Goal: Feedback & Contribution: Contribute content

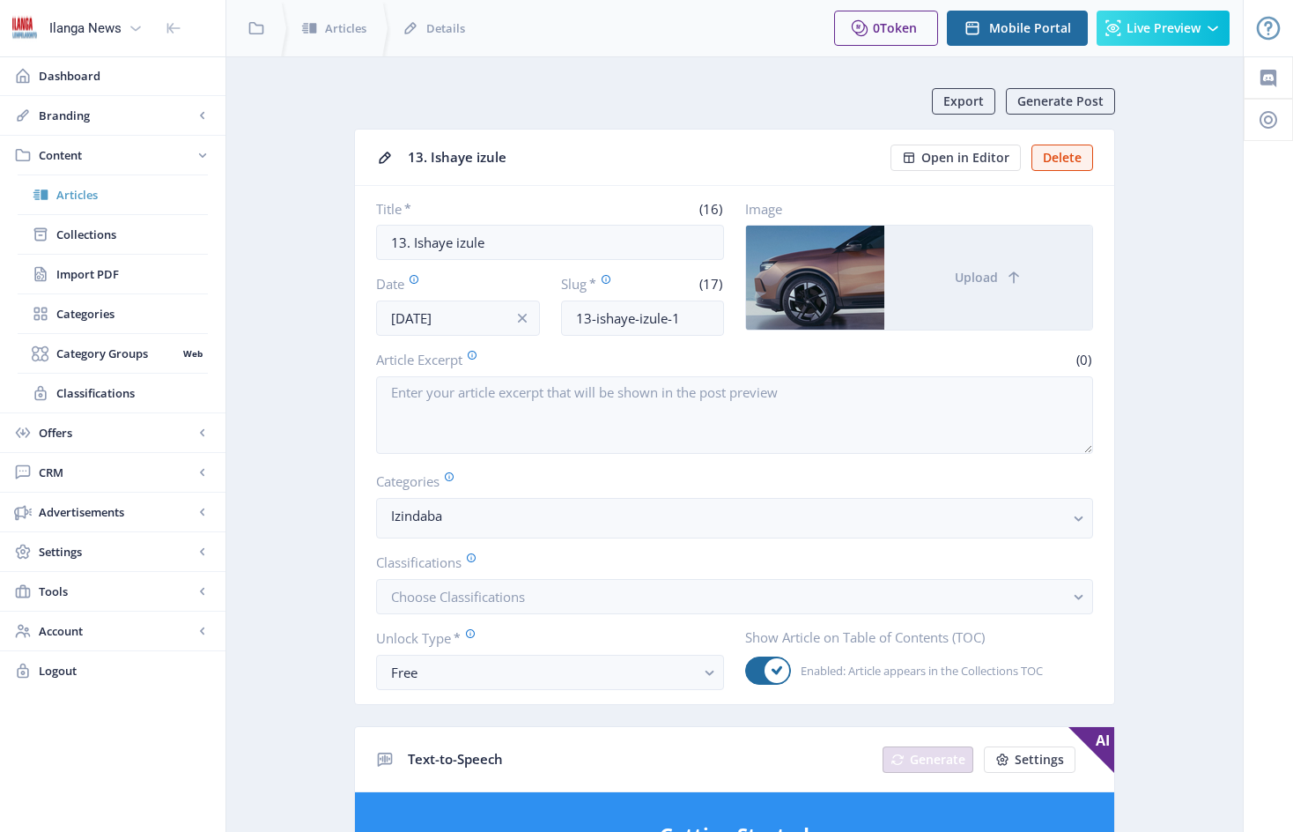
click at [76, 191] on span "Articles" at bounding box center [132, 195] width 152 height 18
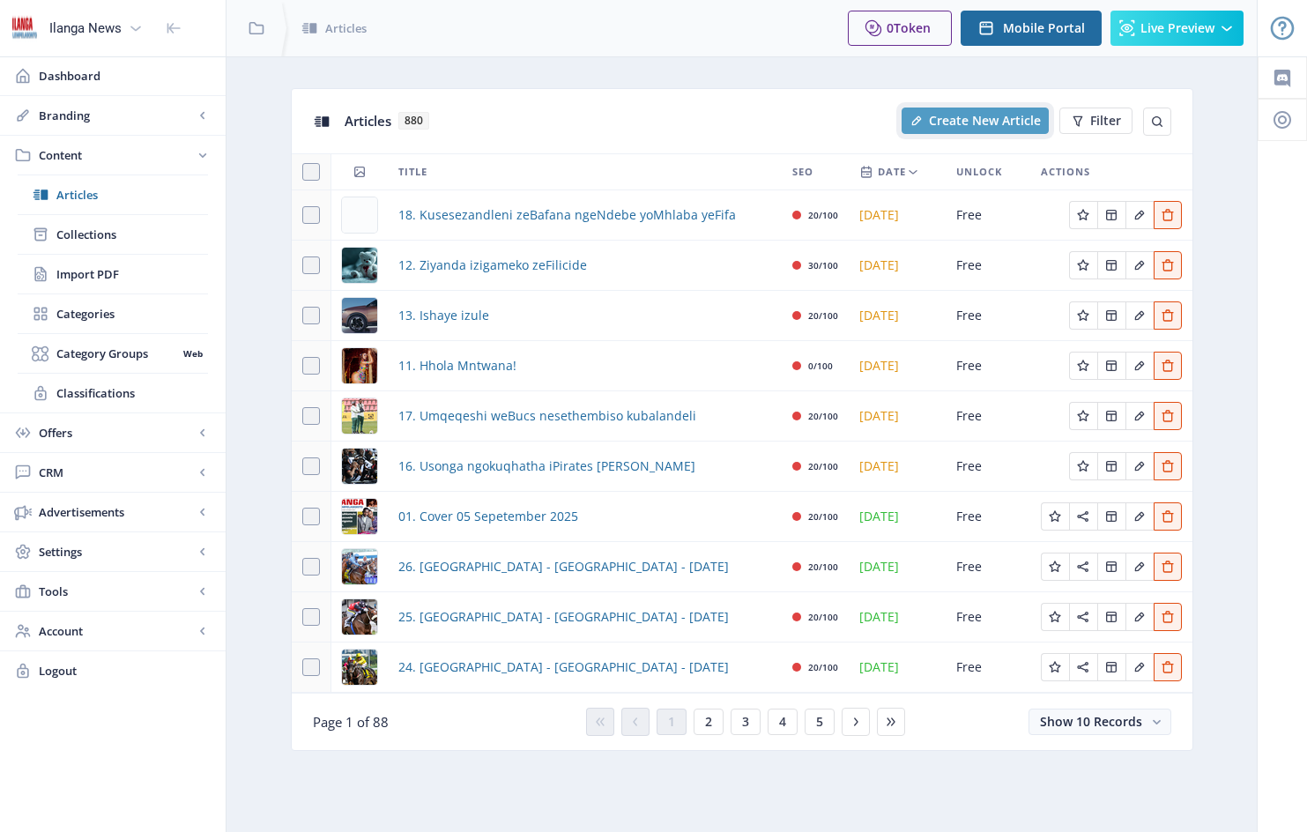
click at [975, 122] on span "Create New Article" at bounding box center [985, 121] width 112 height 14
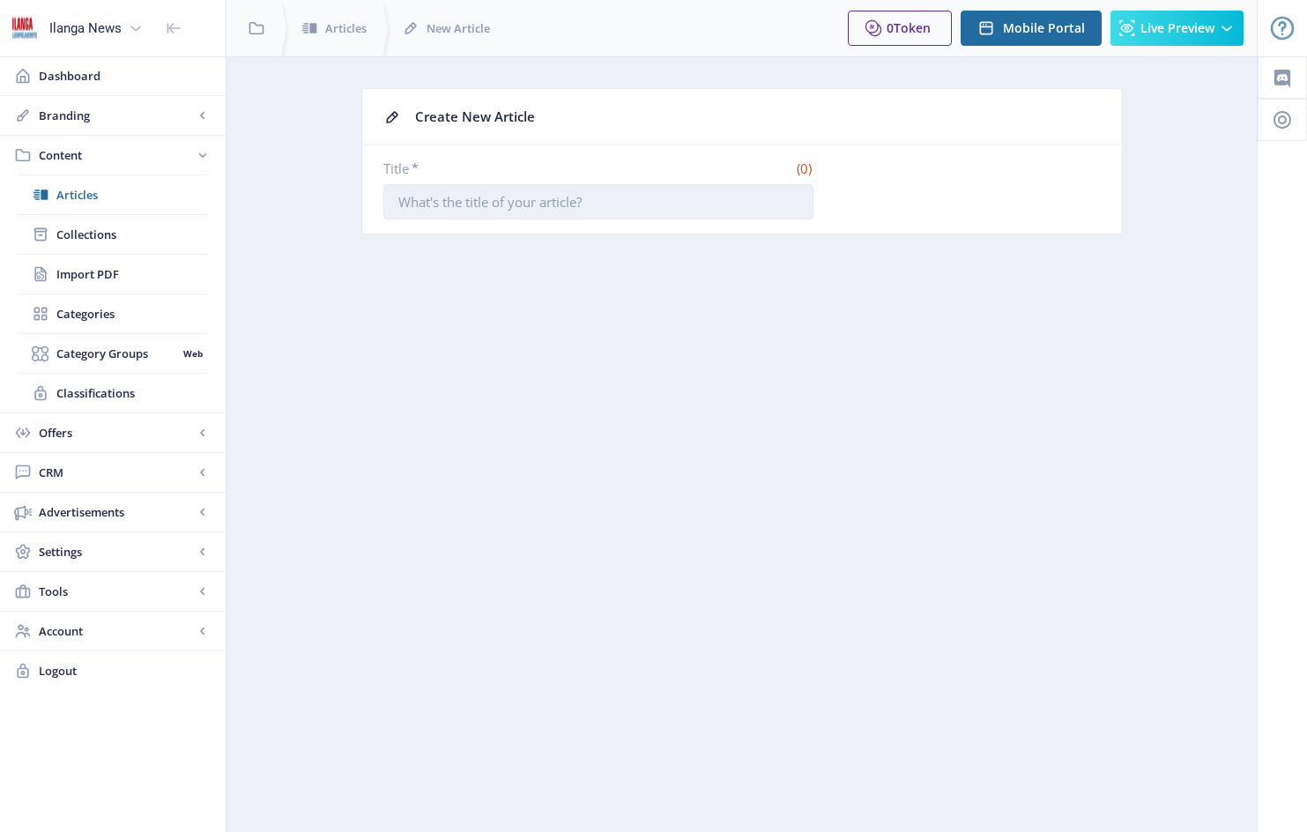
click at [404, 205] on input "Title *" at bounding box center [598, 201] width 430 height 35
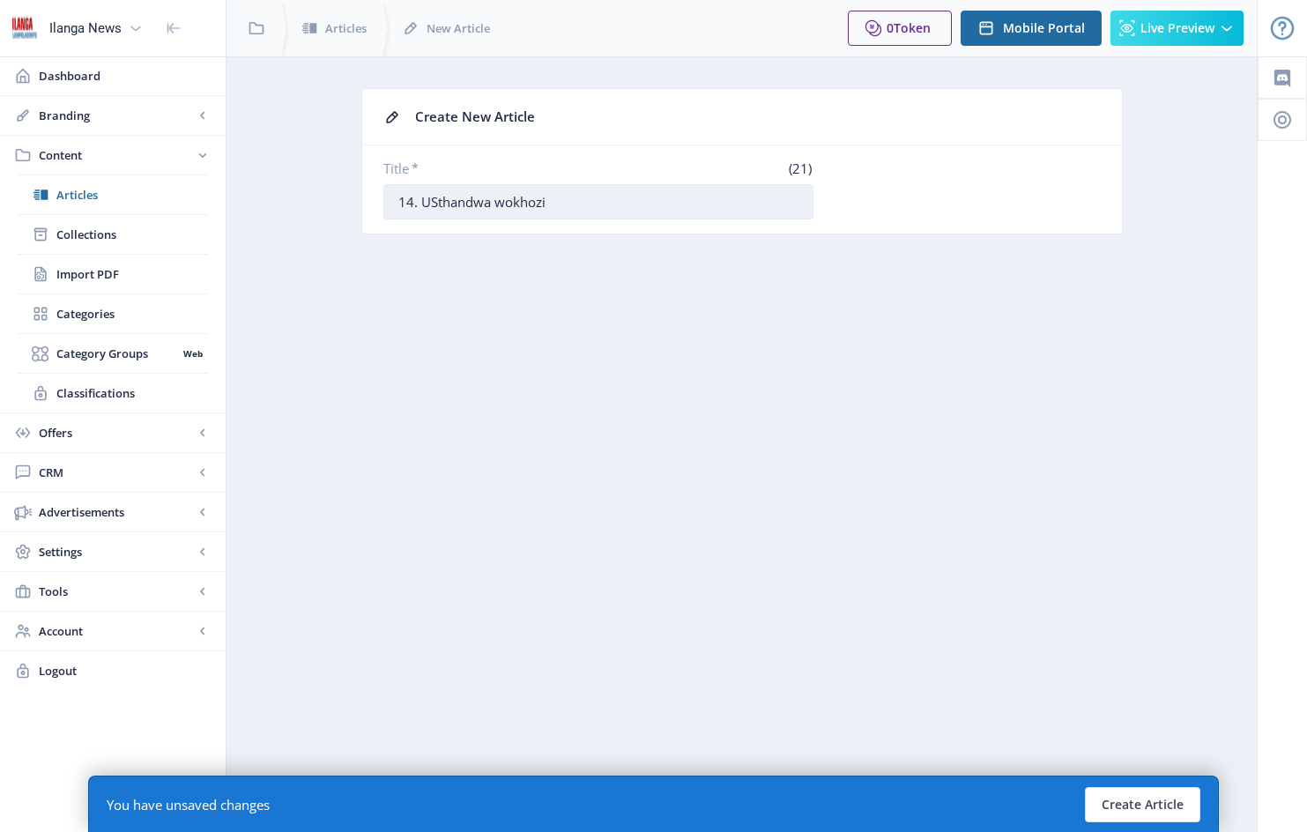
click at [517, 197] on input "14. USthandwa wokhozi" at bounding box center [598, 201] width 430 height 35
click at [573, 206] on input "14. USthandwa woKhozi" at bounding box center [598, 201] width 430 height 35
click at [771, 199] on input "14. USthandwa woKhozi usengena kwezokuklwebha amapulti" at bounding box center [598, 201] width 430 height 35
click at [768, 199] on input "14. USthandwa woKhozi usengena kwezokuklwebha amapulti" at bounding box center [598, 201] width 430 height 35
type input "14. USthandwa woKhozi usengena kwezokuklwebha amapuleti"
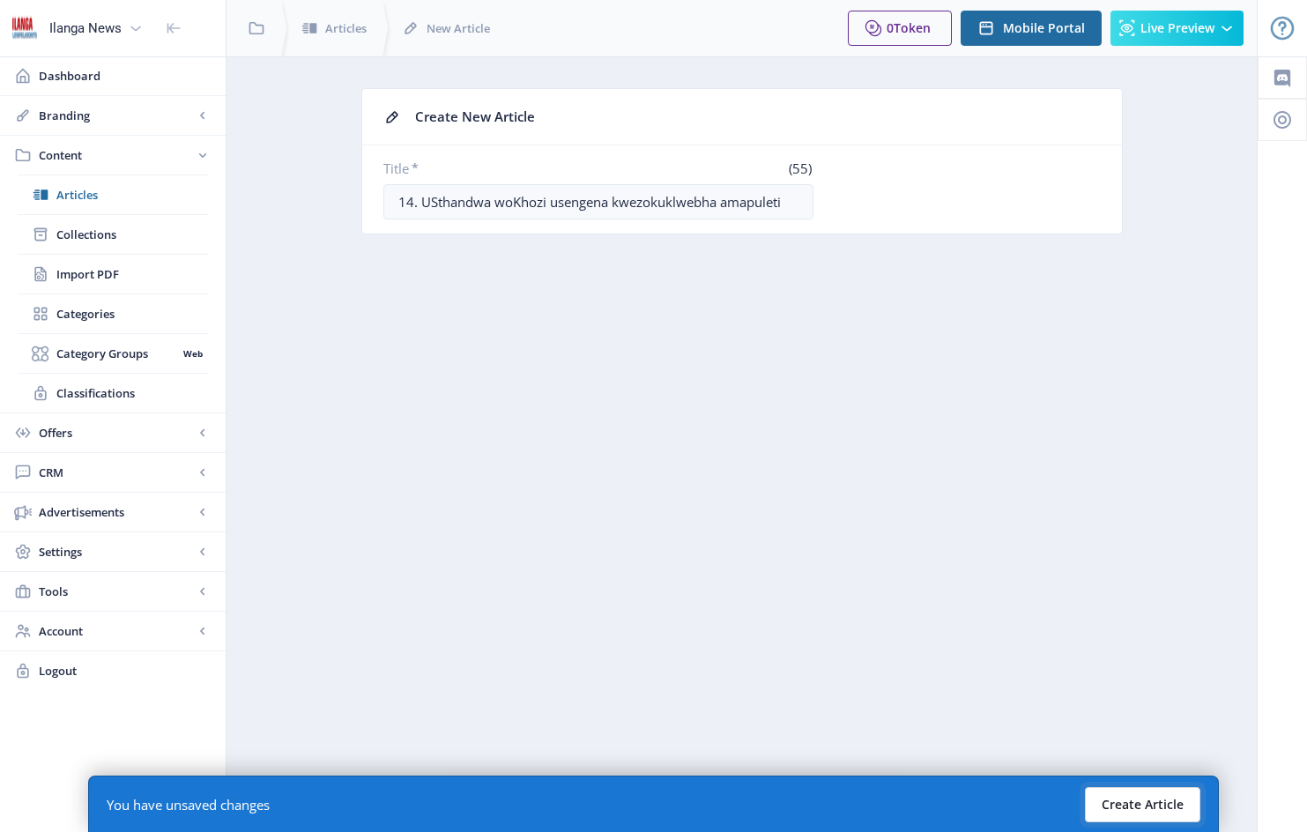
click at [1141, 808] on button "Create Article" at bounding box center [1142, 804] width 115 height 35
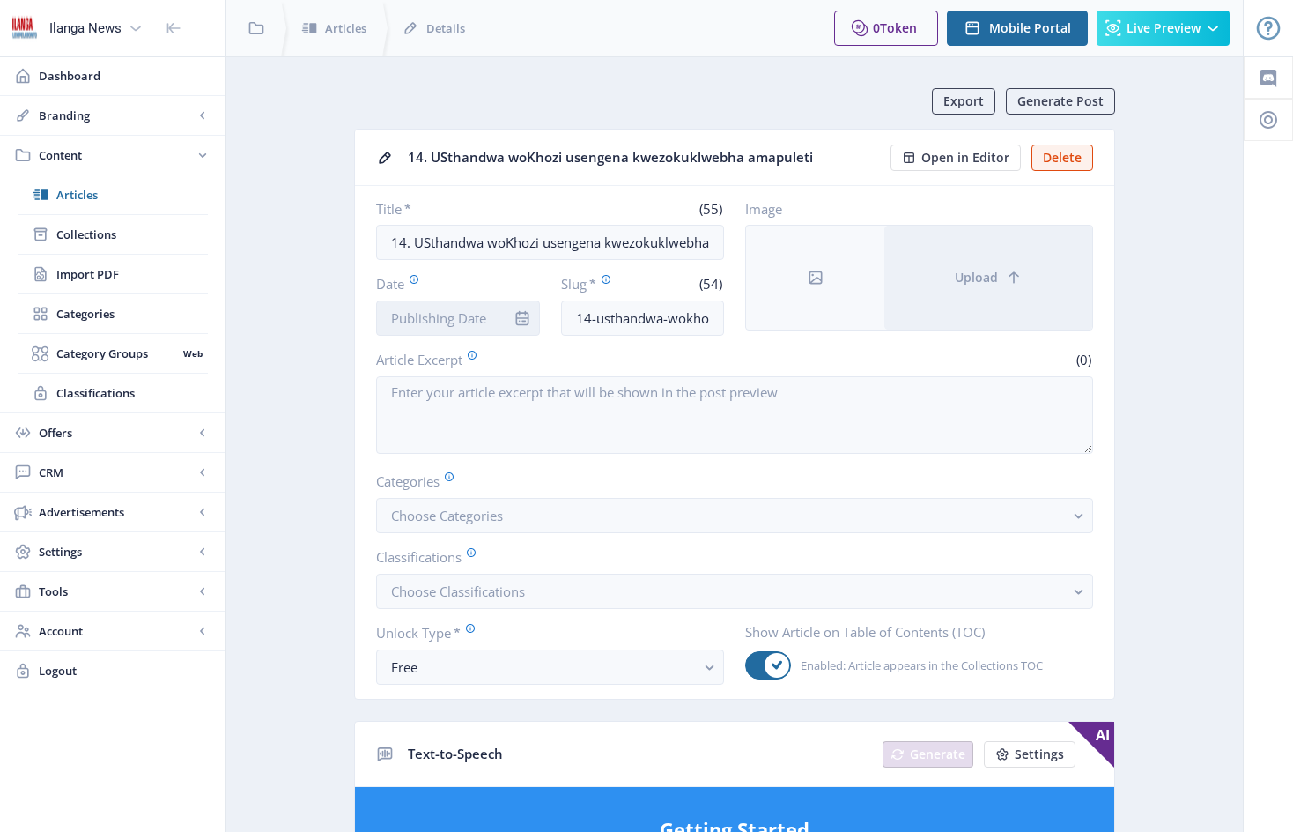
click at [492, 314] on input "Date" at bounding box center [458, 317] width 164 height 35
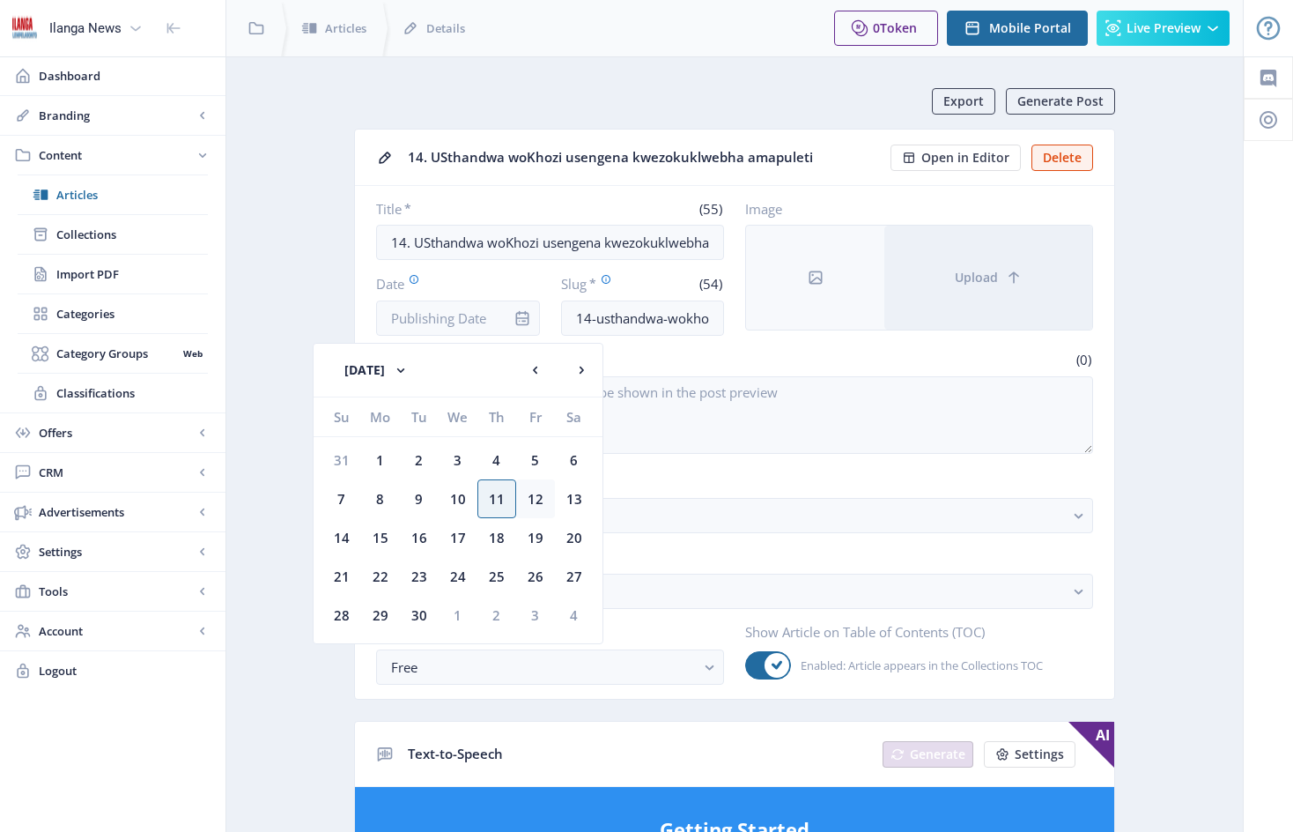
click at [534, 496] on div "12" at bounding box center [535, 498] width 39 height 39
type input "[DATE]"
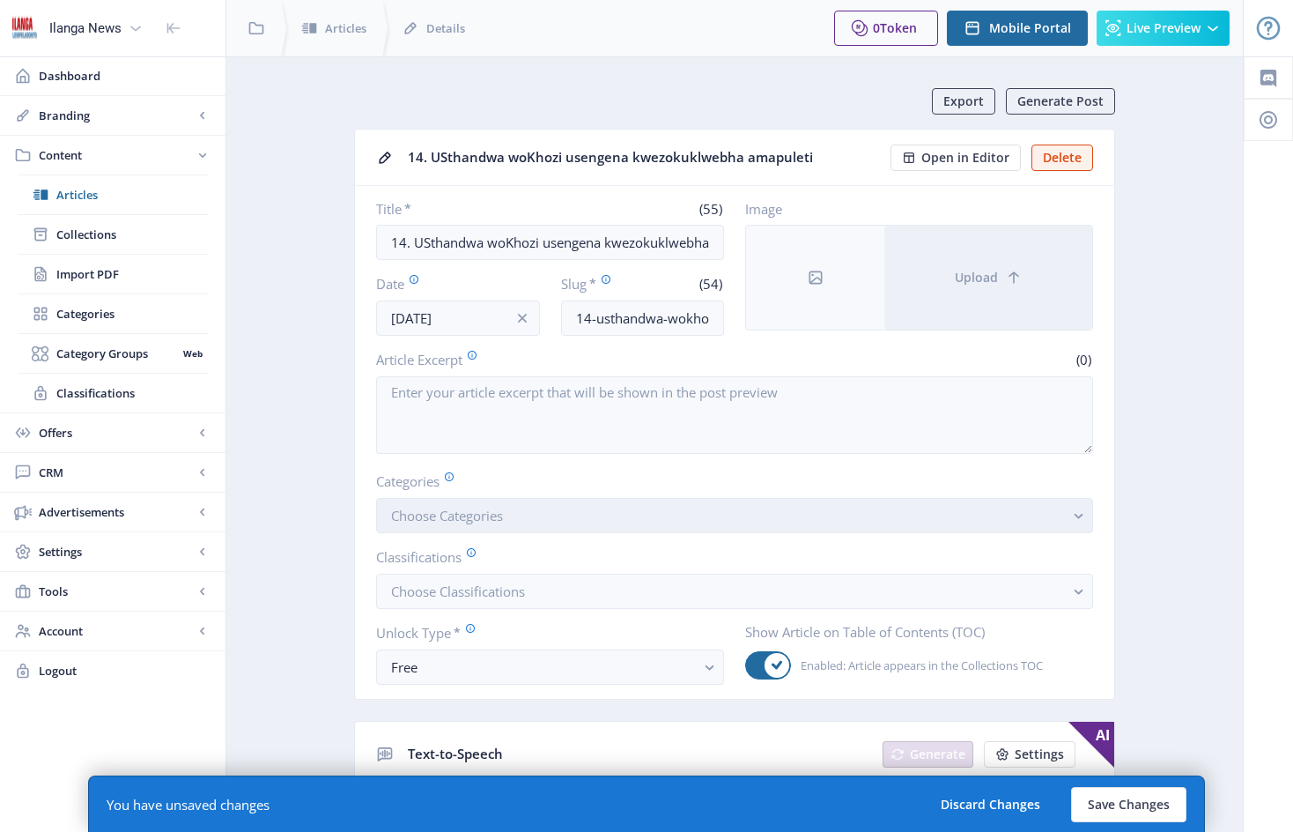
click at [547, 530] on button "Choose Categories" at bounding box center [734, 515] width 717 height 35
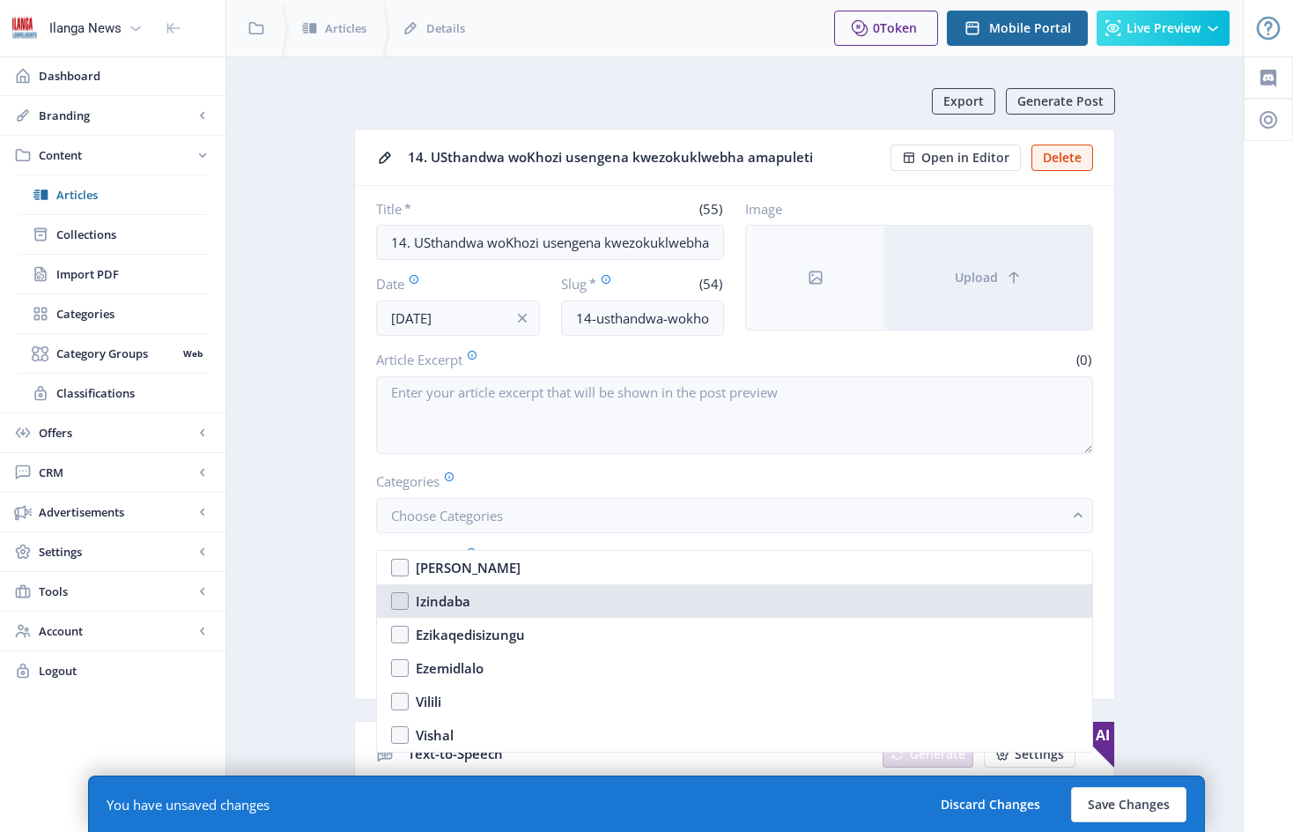
click at [396, 600] on nb-option "Izindaba" at bounding box center [734, 600] width 715 height 33
checkbox input "true"
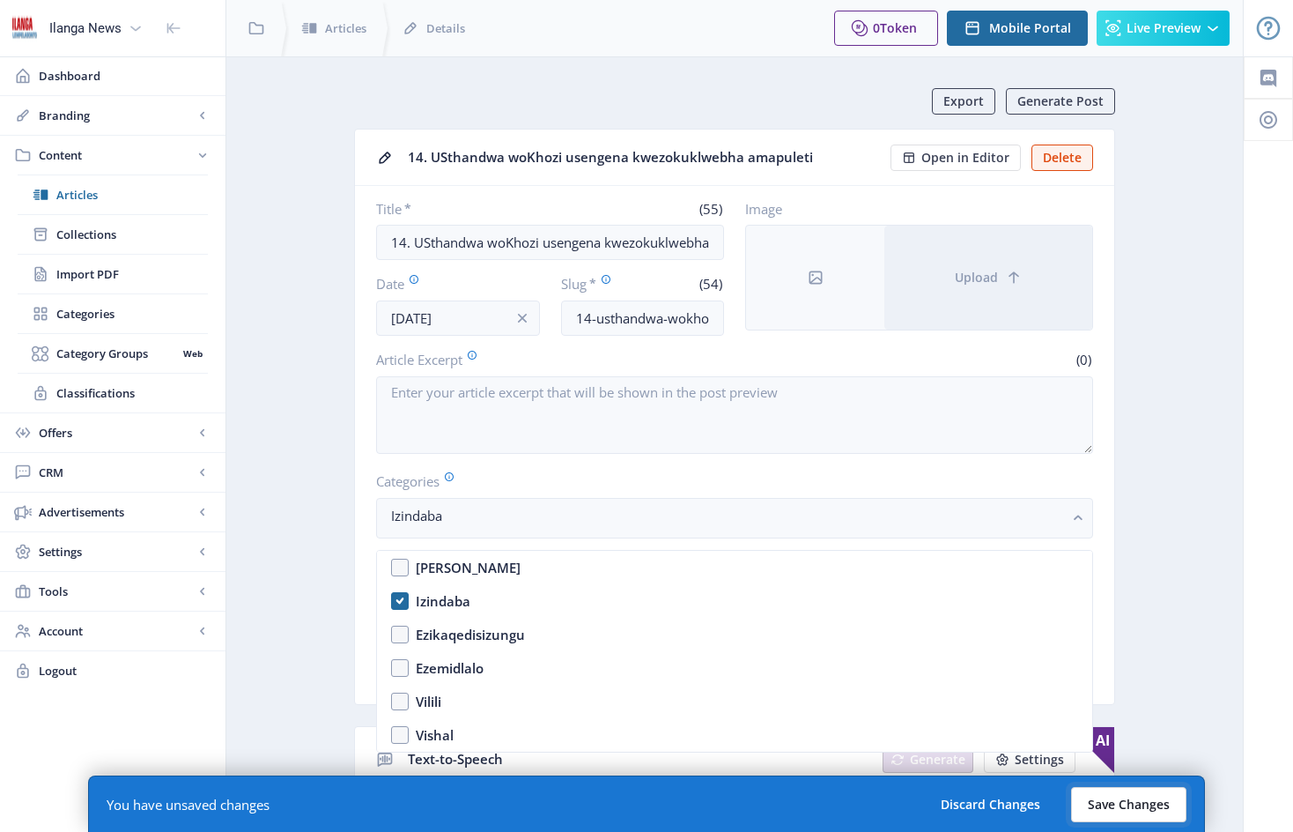
click at [1145, 809] on button "Save Changes" at bounding box center [1128, 804] width 115 height 35
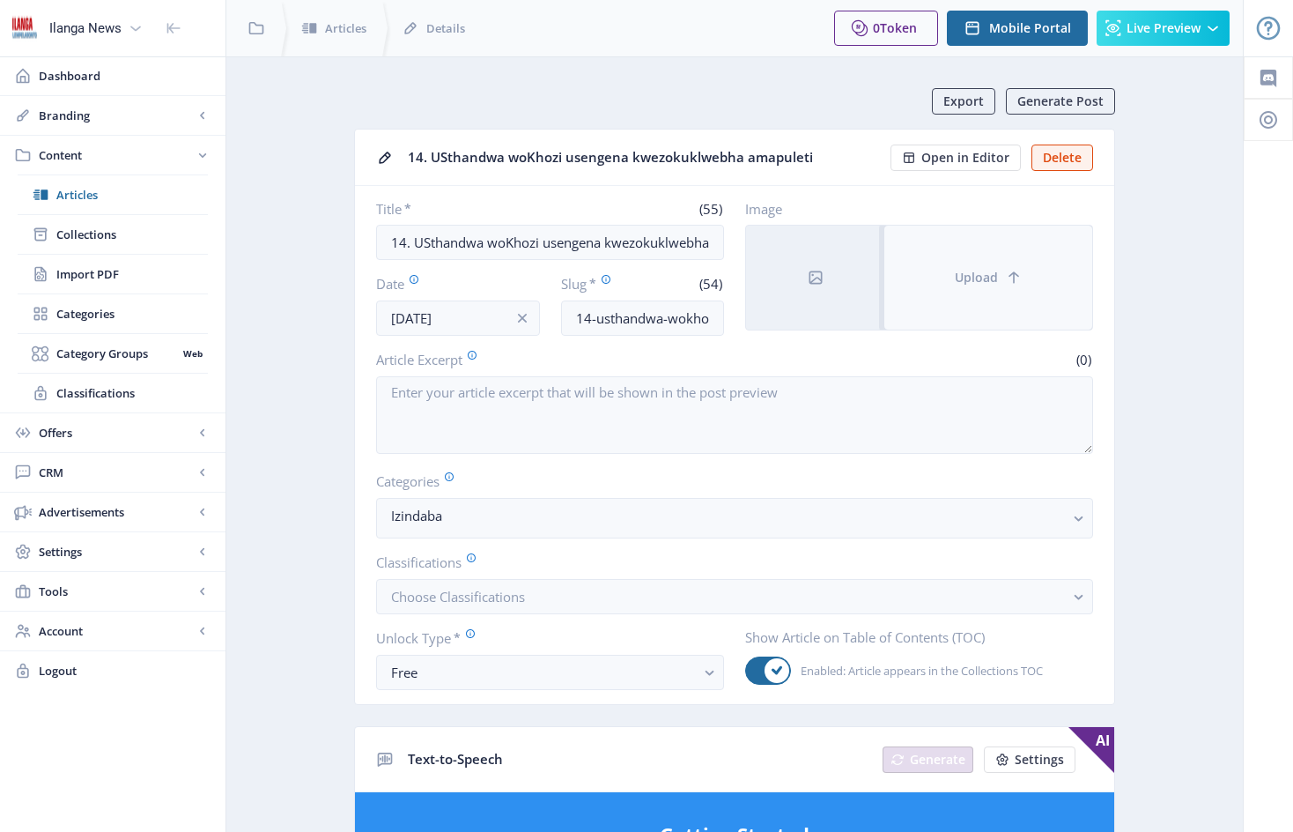
click at [932, 249] on button "Upload" at bounding box center [989, 278] width 208 height 104
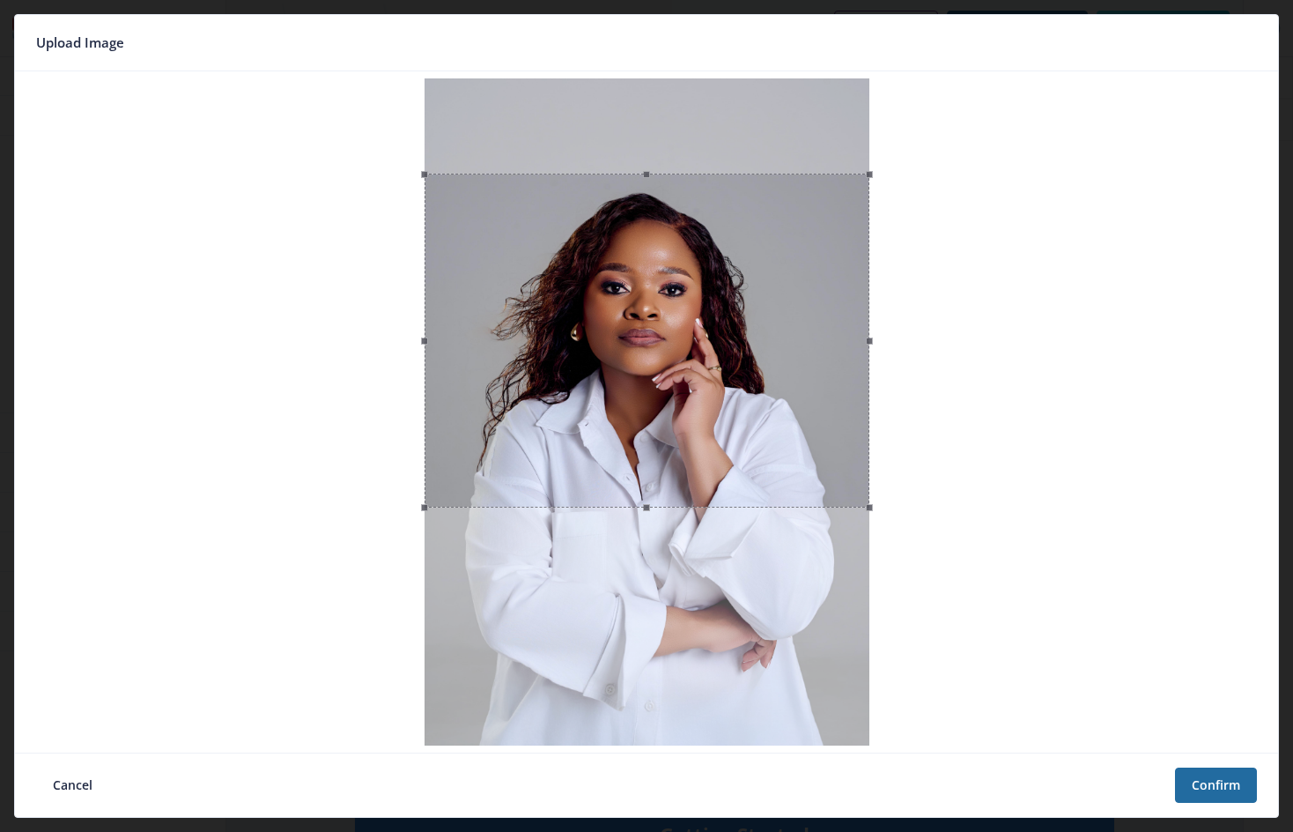
drag, startPoint x: 741, startPoint y: 186, endPoint x: 760, endPoint y: 281, distance: 97.1
click at [760, 281] on div at bounding box center [647, 341] width 445 height 334
click at [1224, 785] on button "Confirm" at bounding box center [1216, 784] width 82 height 35
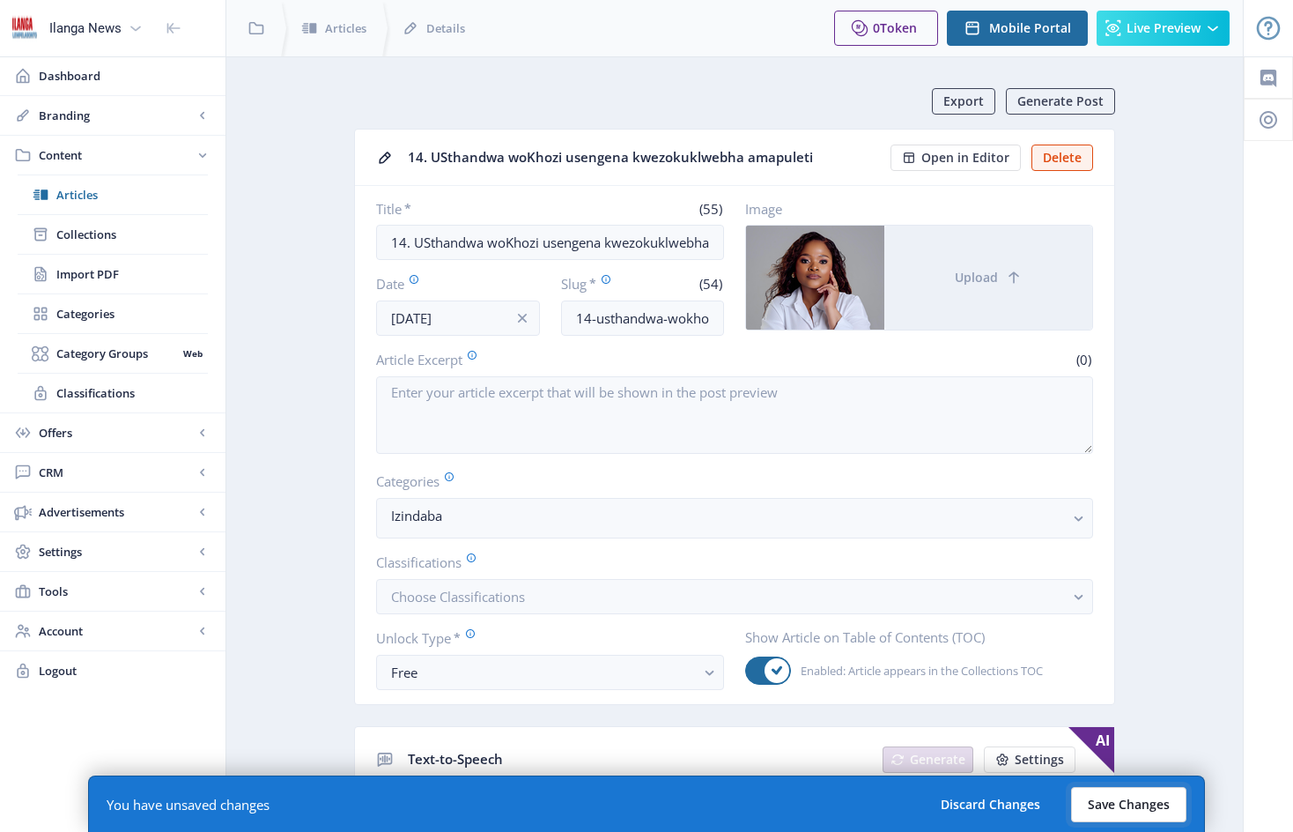
click at [1137, 803] on button "Save Changes" at bounding box center [1128, 804] width 115 height 35
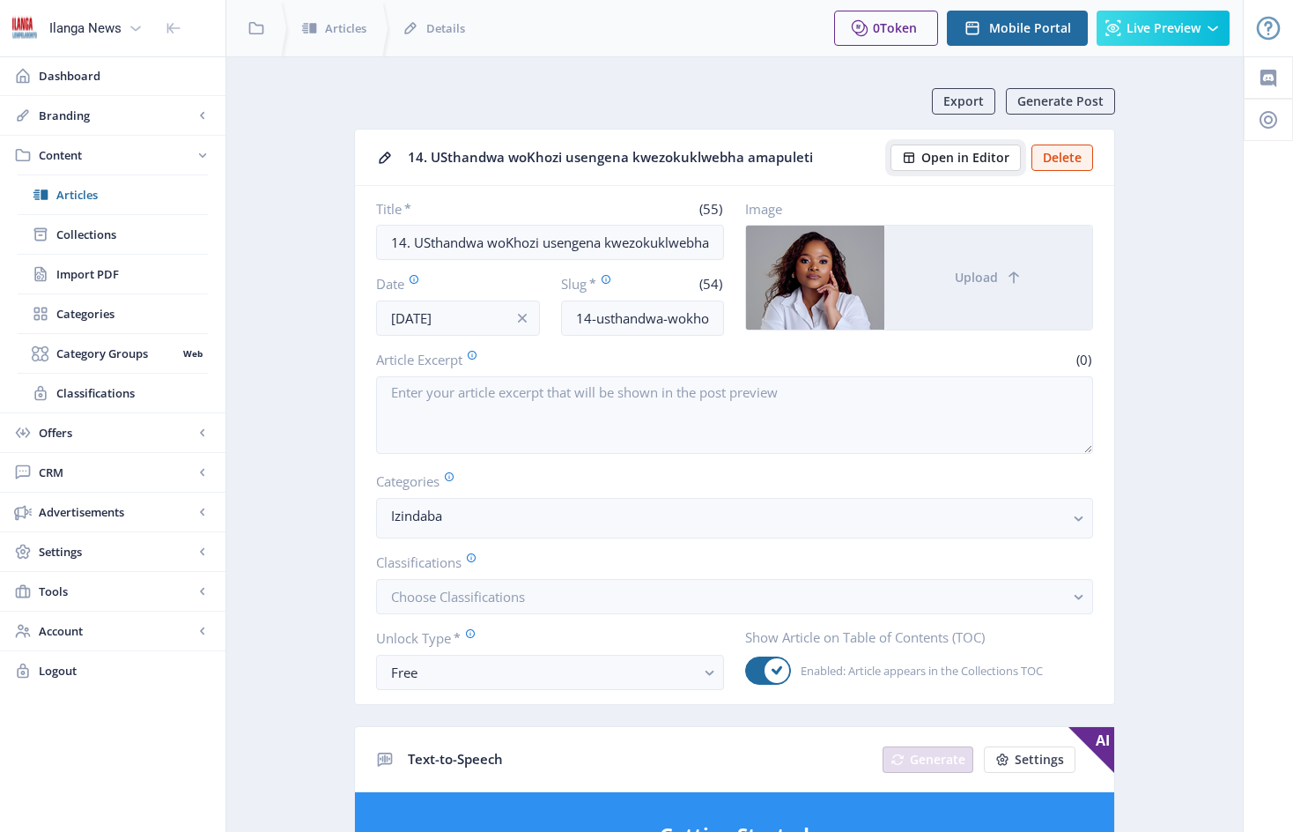
click at [967, 163] on span "Open in Editor" at bounding box center [966, 158] width 88 height 14
click at [975, 154] on span "Open in Editor" at bounding box center [966, 158] width 88 height 14
click at [87, 195] on span "Articles" at bounding box center [132, 195] width 152 height 18
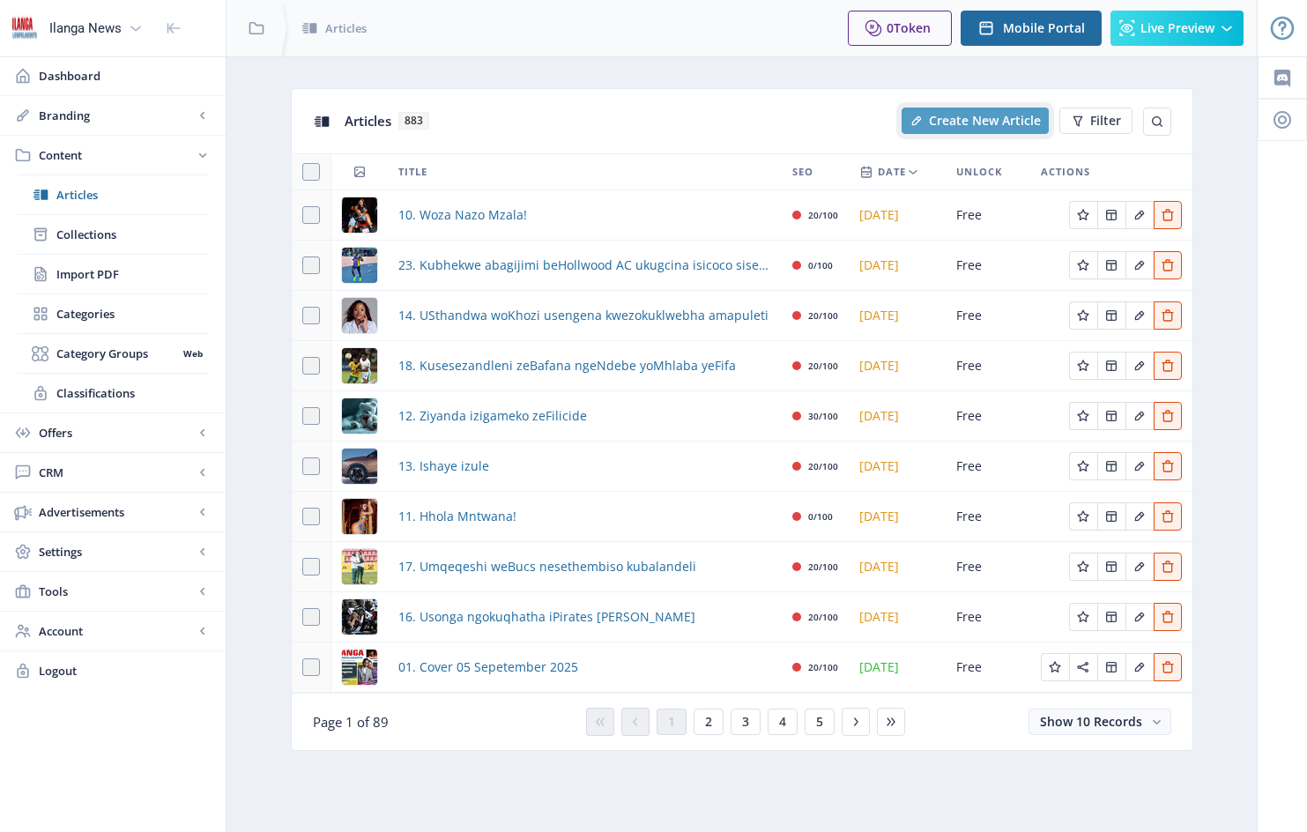
click at [992, 121] on span "Create New Article" at bounding box center [985, 121] width 112 height 14
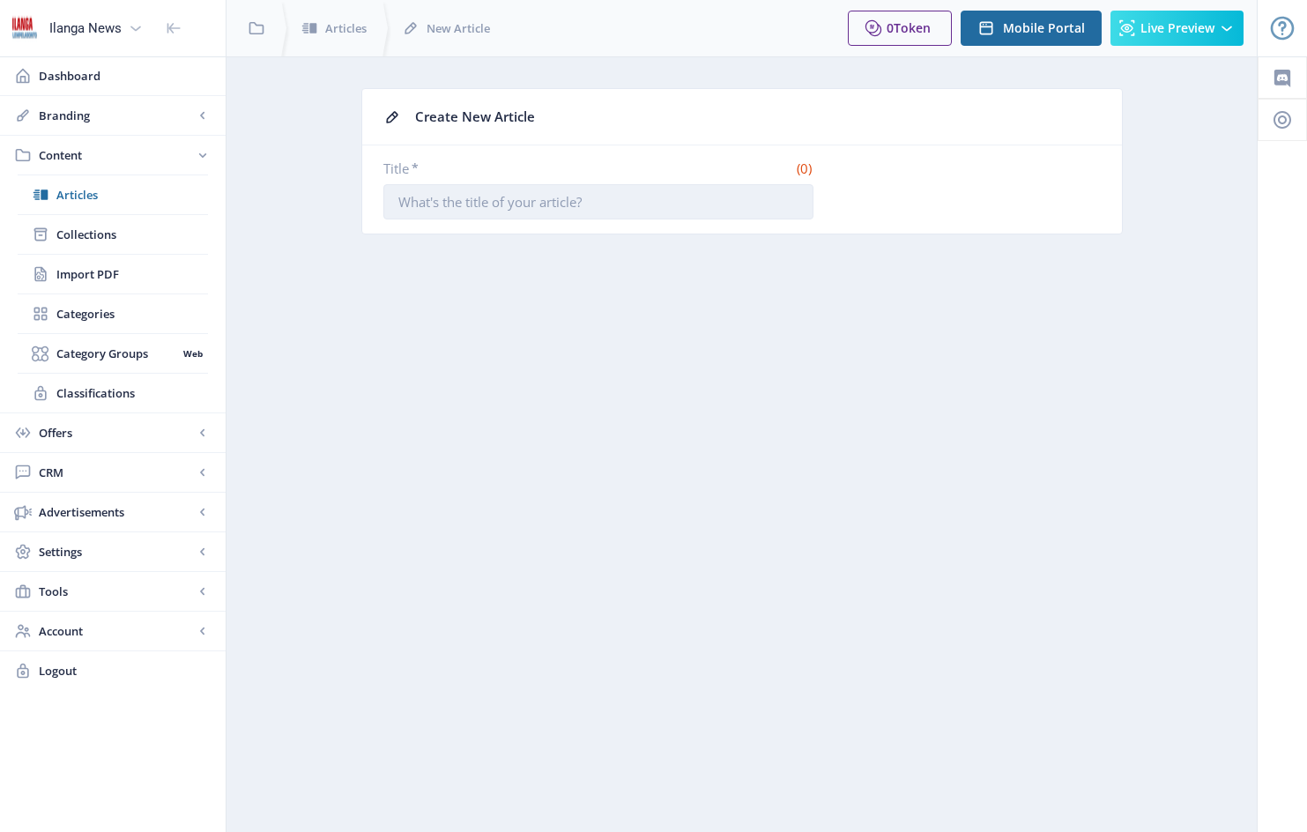
click at [404, 202] on input "Title *" at bounding box center [598, 201] width 430 height 35
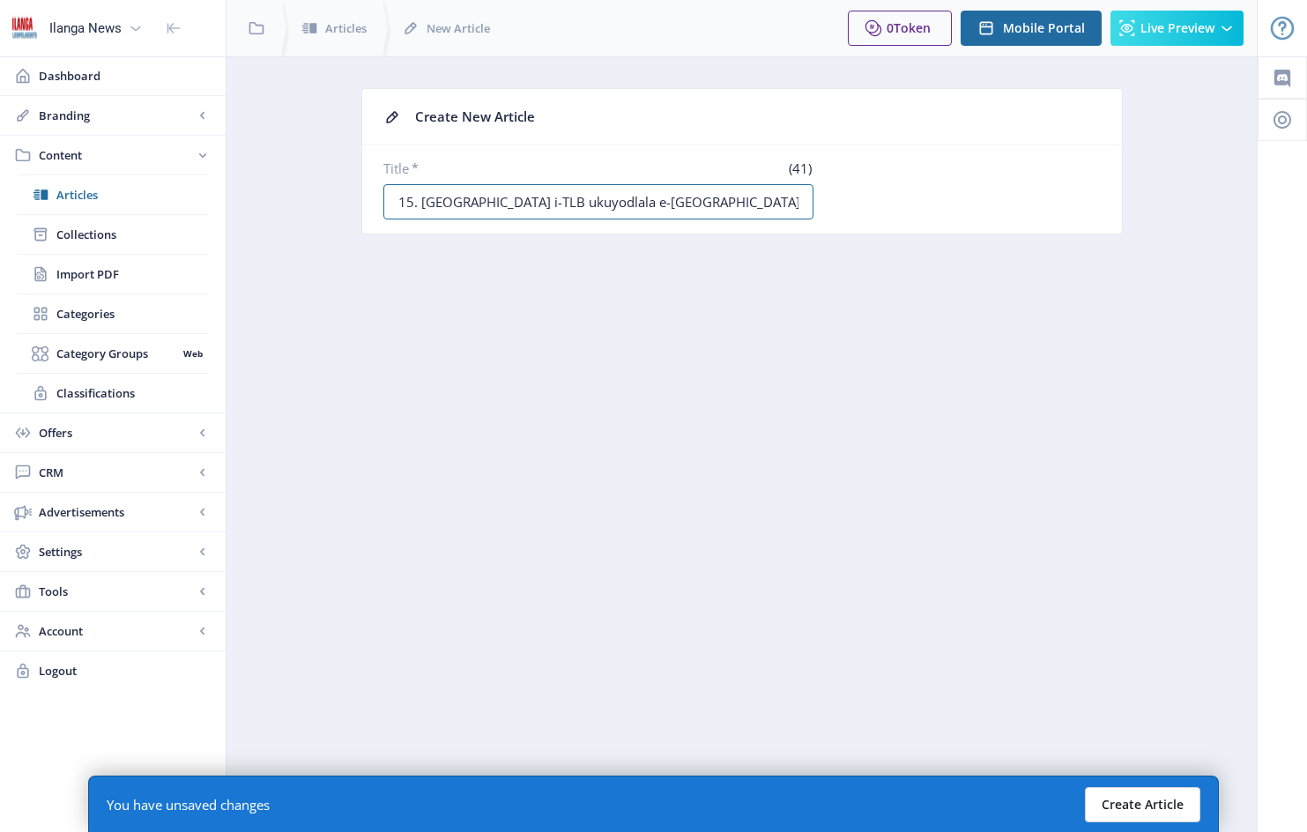
type input "15. [GEOGRAPHIC_DATA] i-TLB ukuyodlala e-[GEOGRAPHIC_DATA]"
click at [1147, 797] on button "Create Article" at bounding box center [1142, 804] width 115 height 35
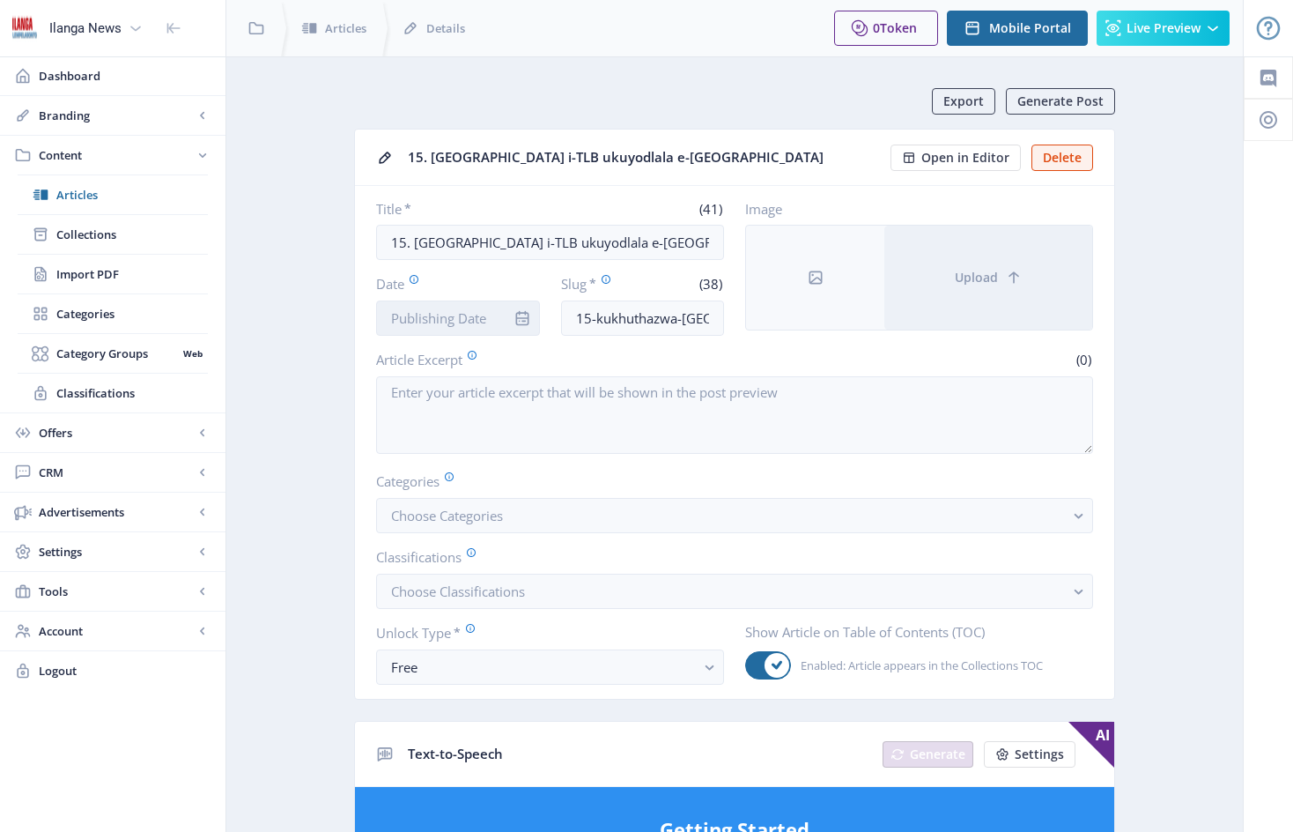
click at [501, 307] on input "Date" at bounding box center [458, 317] width 164 height 35
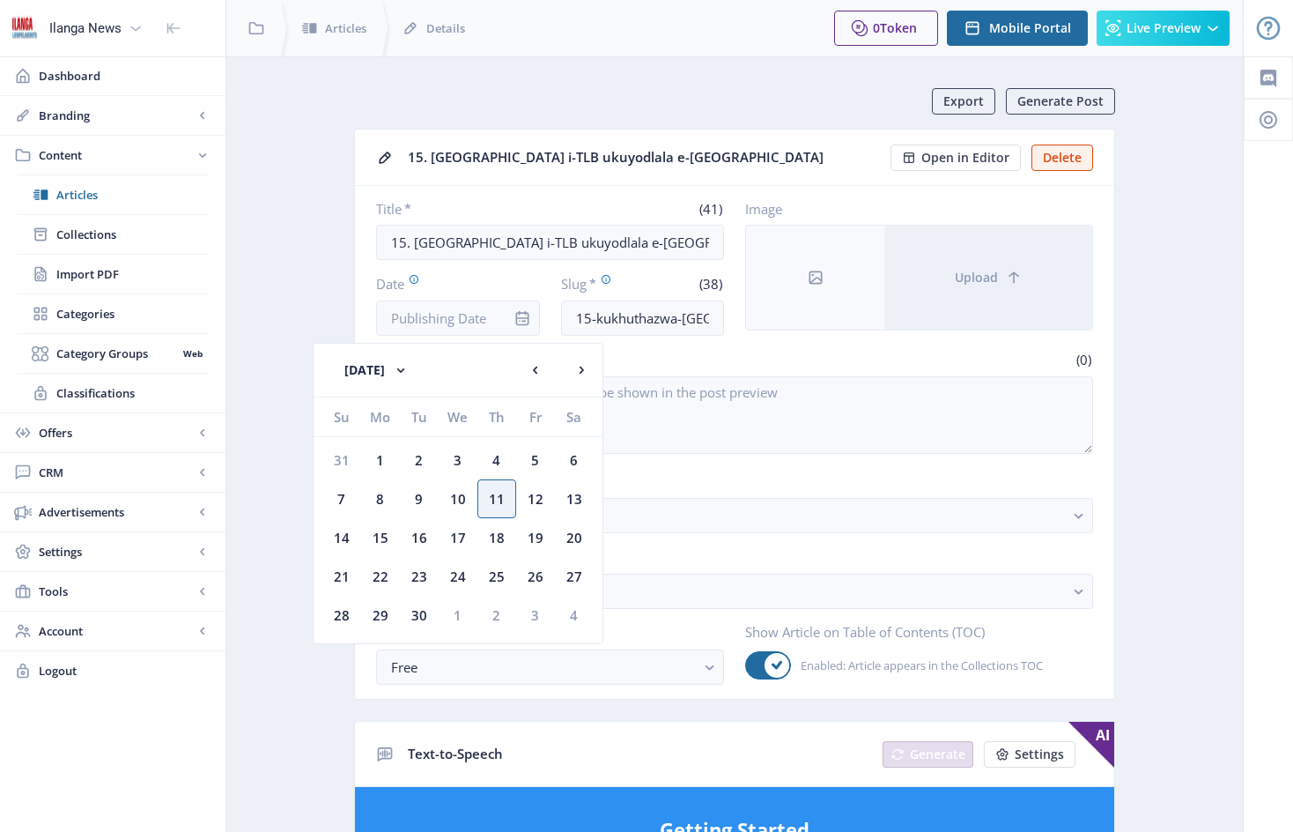
click at [540, 496] on div "12" at bounding box center [535, 498] width 39 height 39
type input "[DATE]"
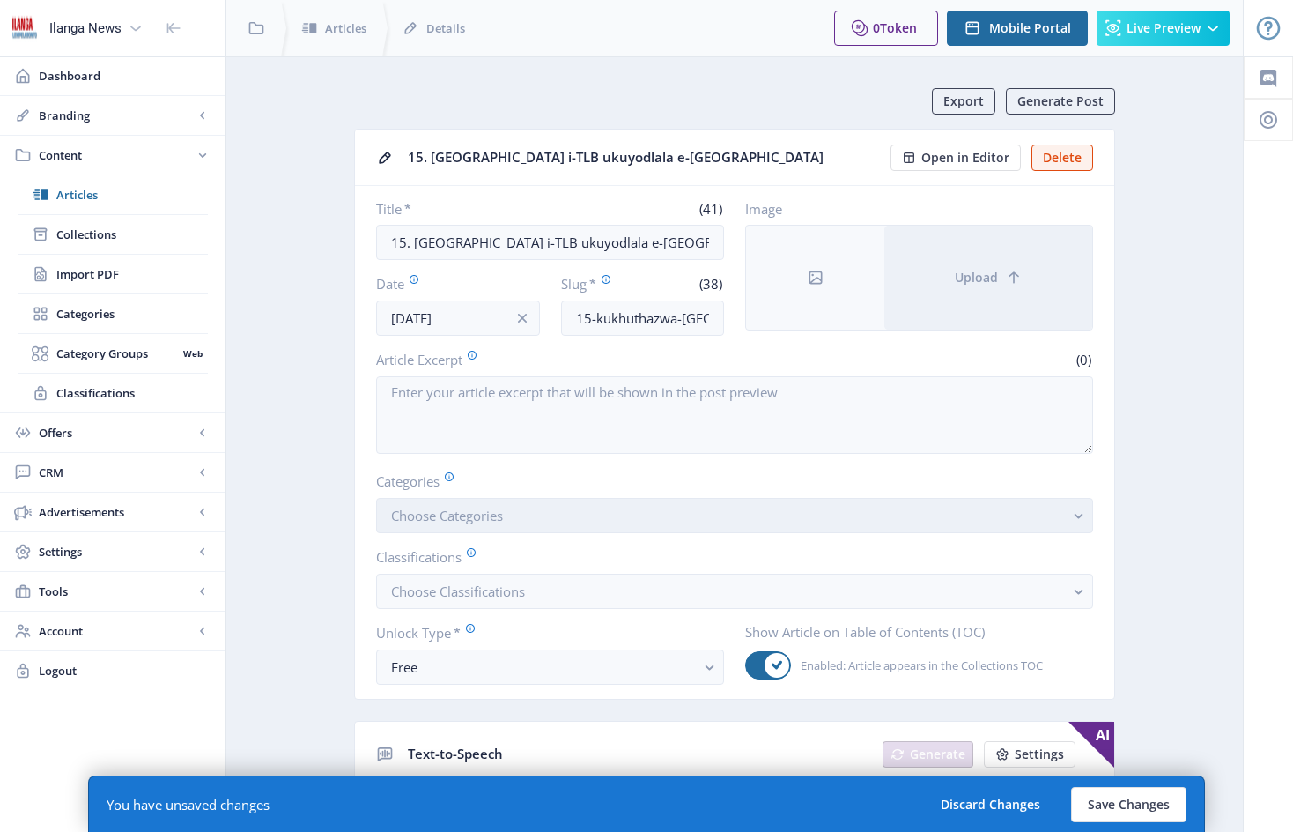
click at [533, 524] on button "Choose Categories" at bounding box center [734, 515] width 717 height 35
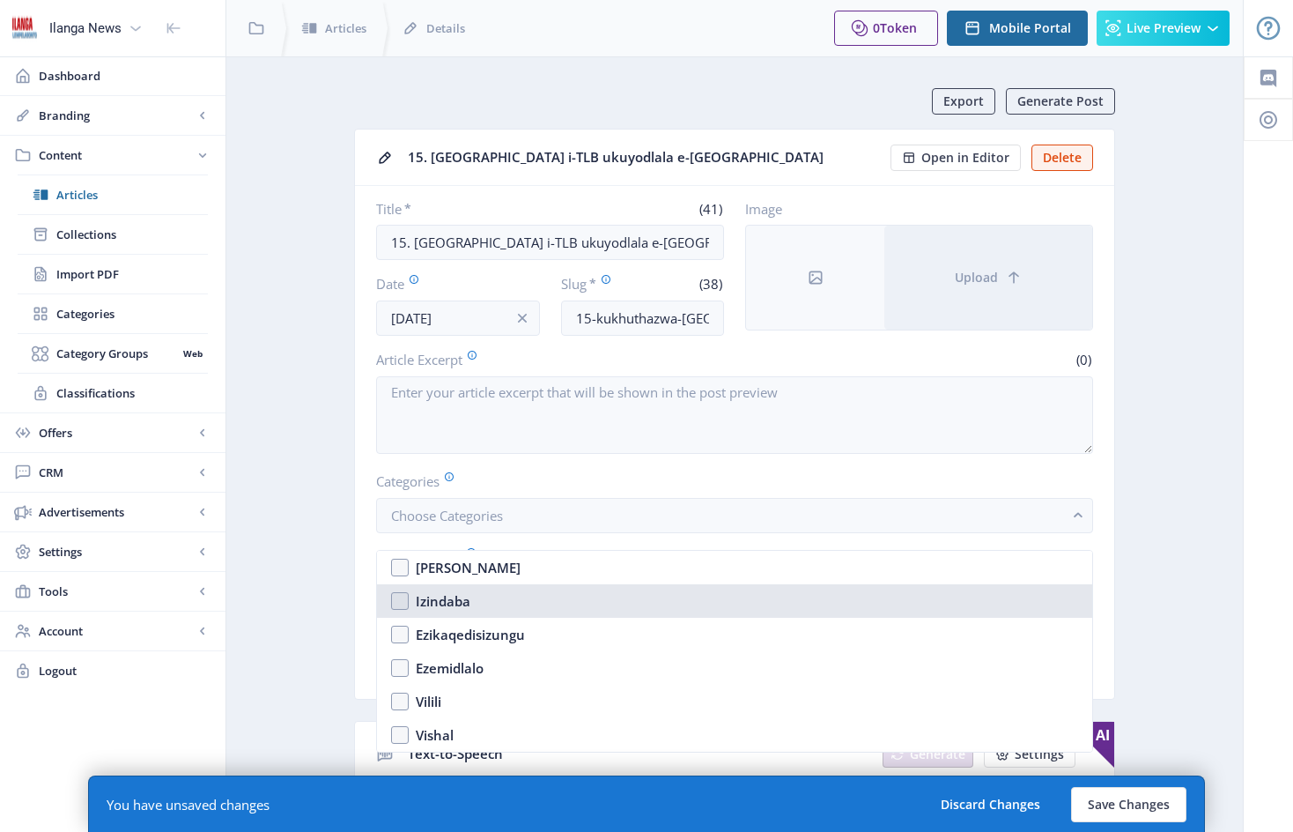
click at [402, 604] on nb-option "Izindaba" at bounding box center [734, 600] width 715 height 33
checkbox input "true"
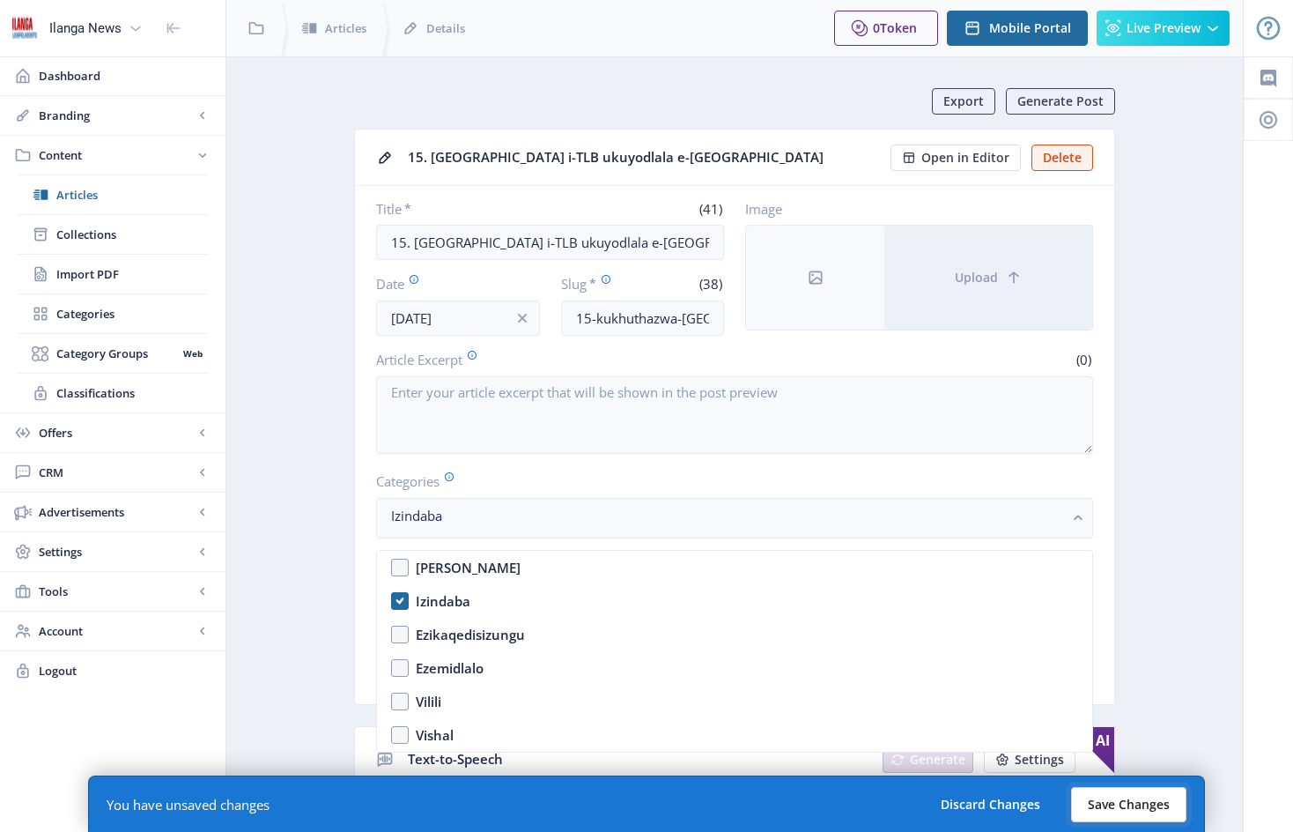
click at [1152, 799] on button "Save Changes" at bounding box center [1128, 804] width 115 height 35
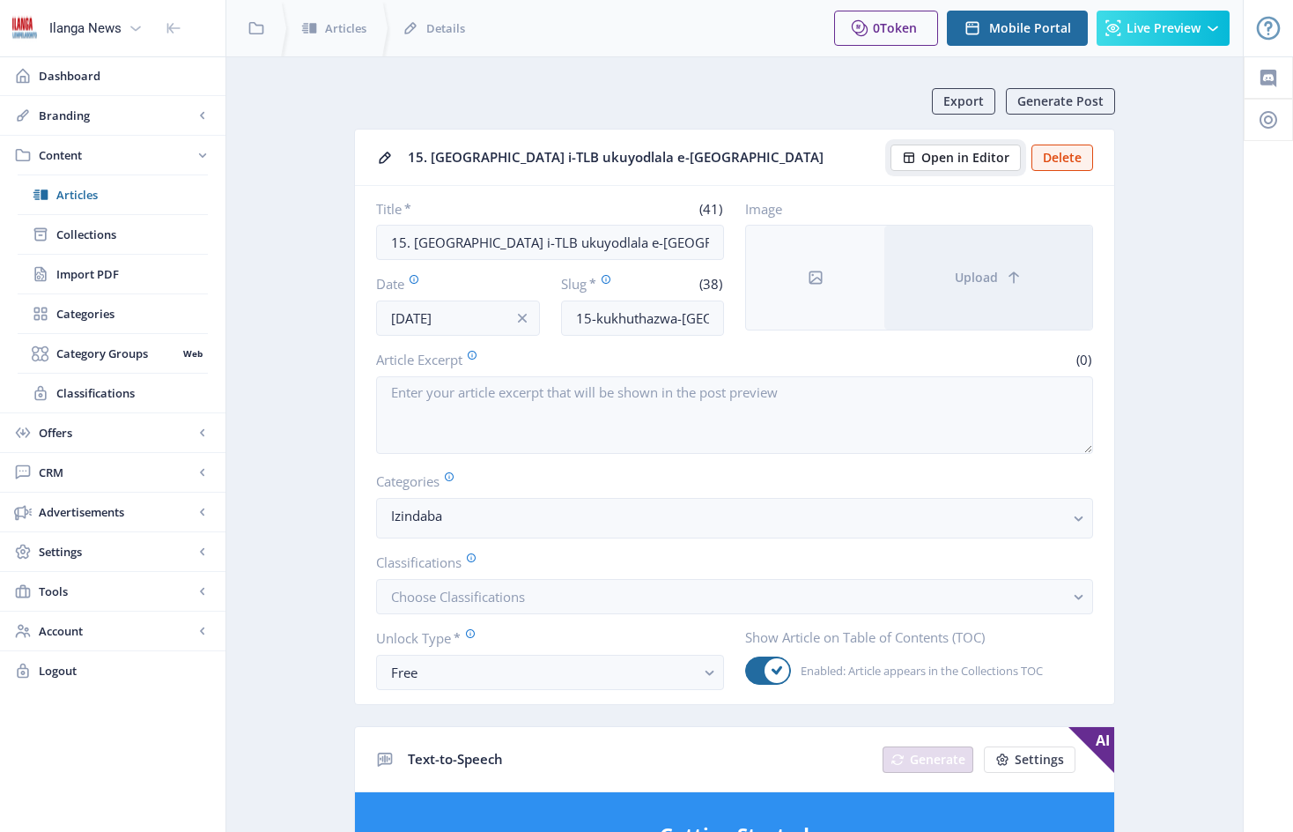
click at [964, 159] on span "Open in Editor" at bounding box center [966, 158] width 88 height 14
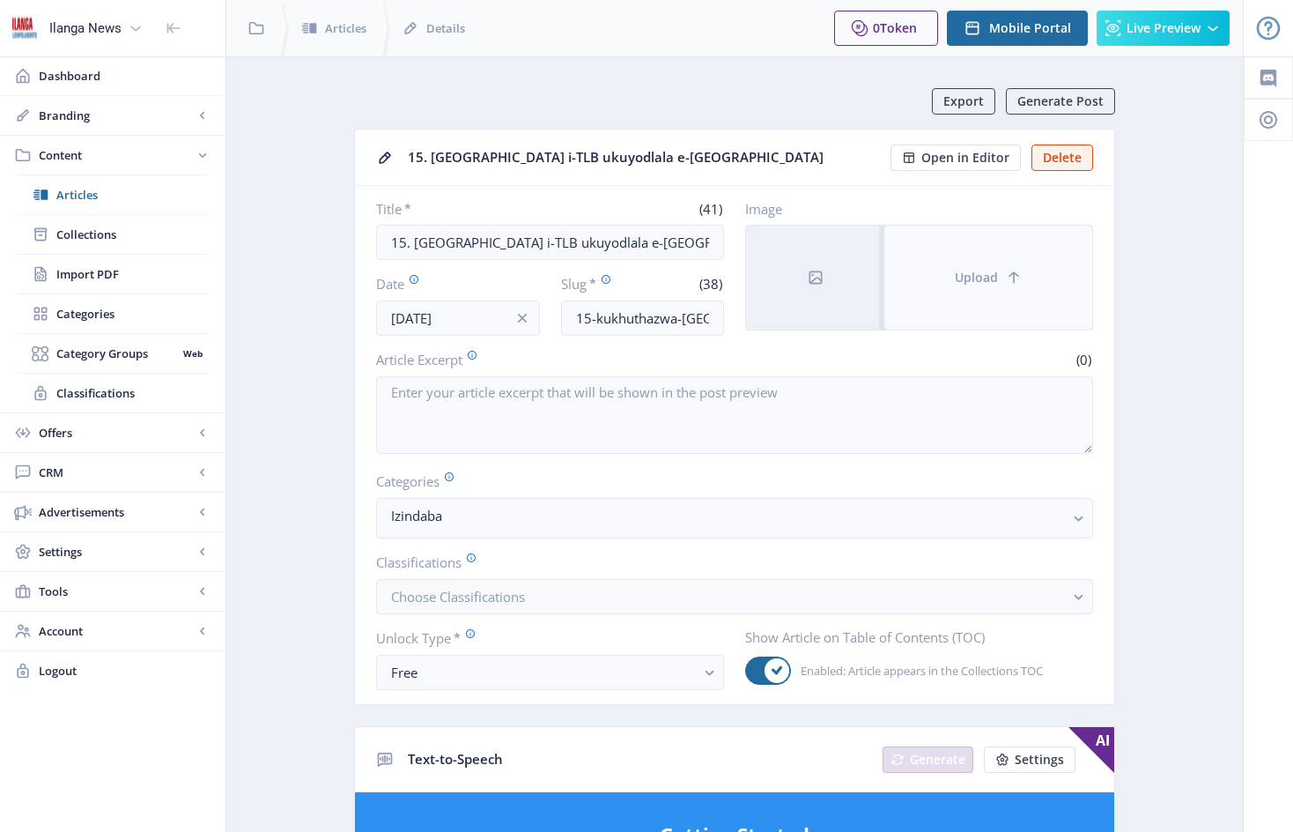
click at [926, 255] on button "Upload" at bounding box center [989, 278] width 208 height 104
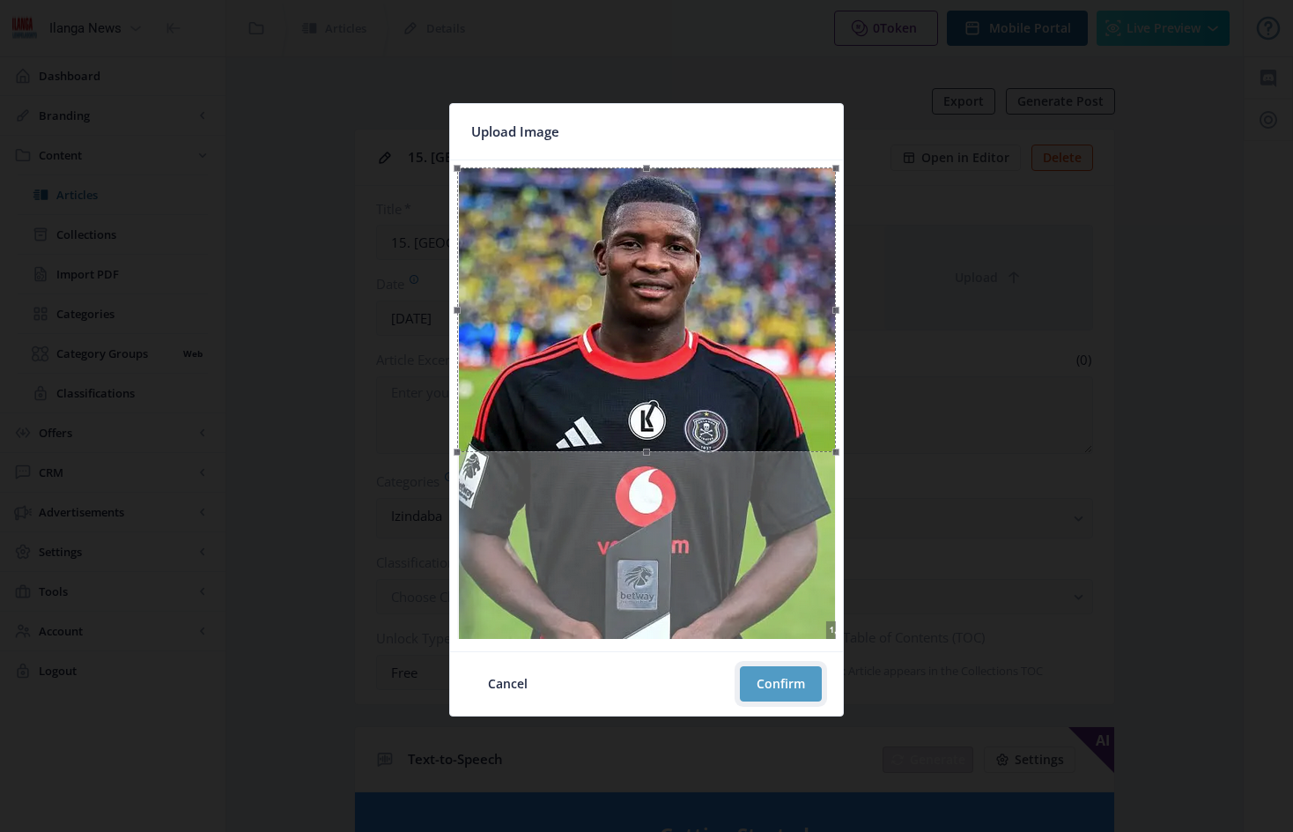
click at [779, 678] on button "Confirm" at bounding box center [781, 683] width 82 height 35
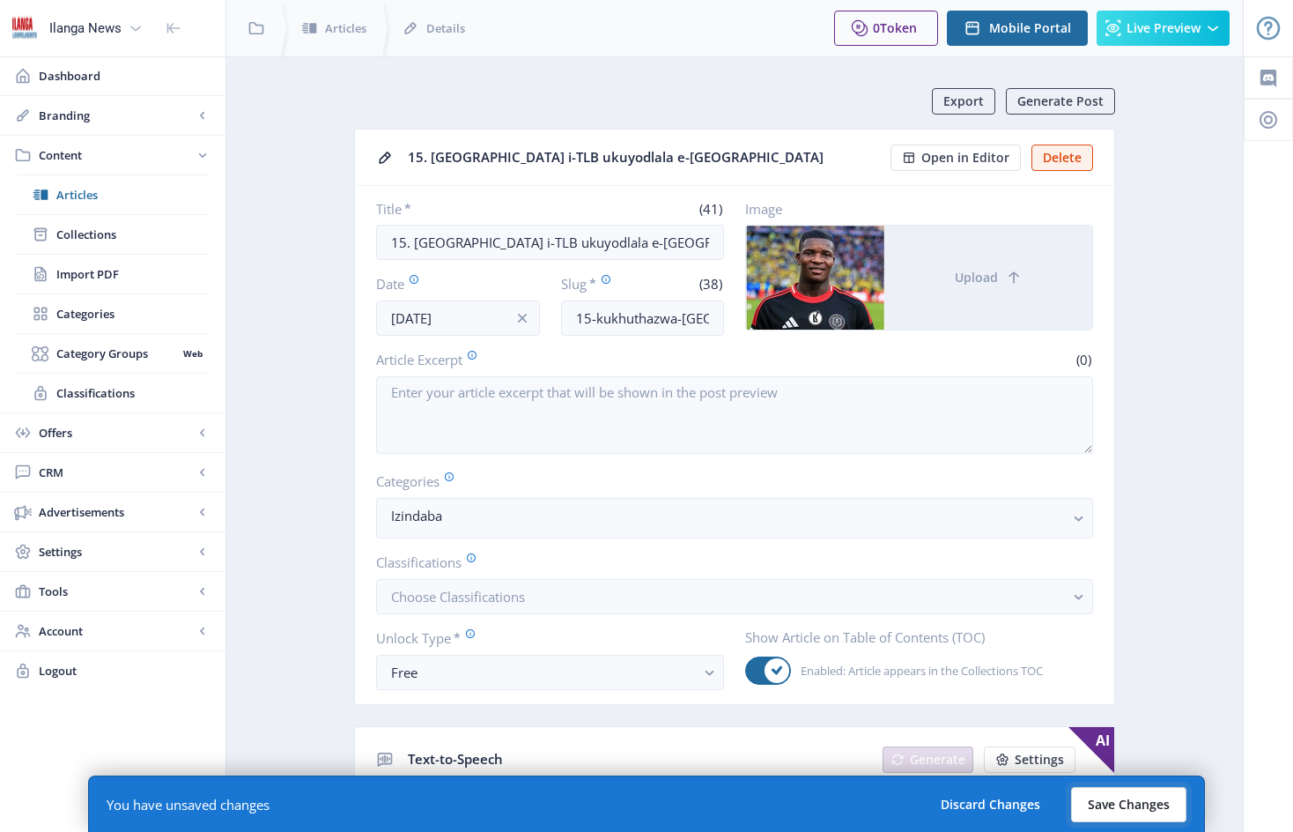
click at [1114, 804] on button "Save Changes" at bounding box center [1128, 804] width 115 height 35
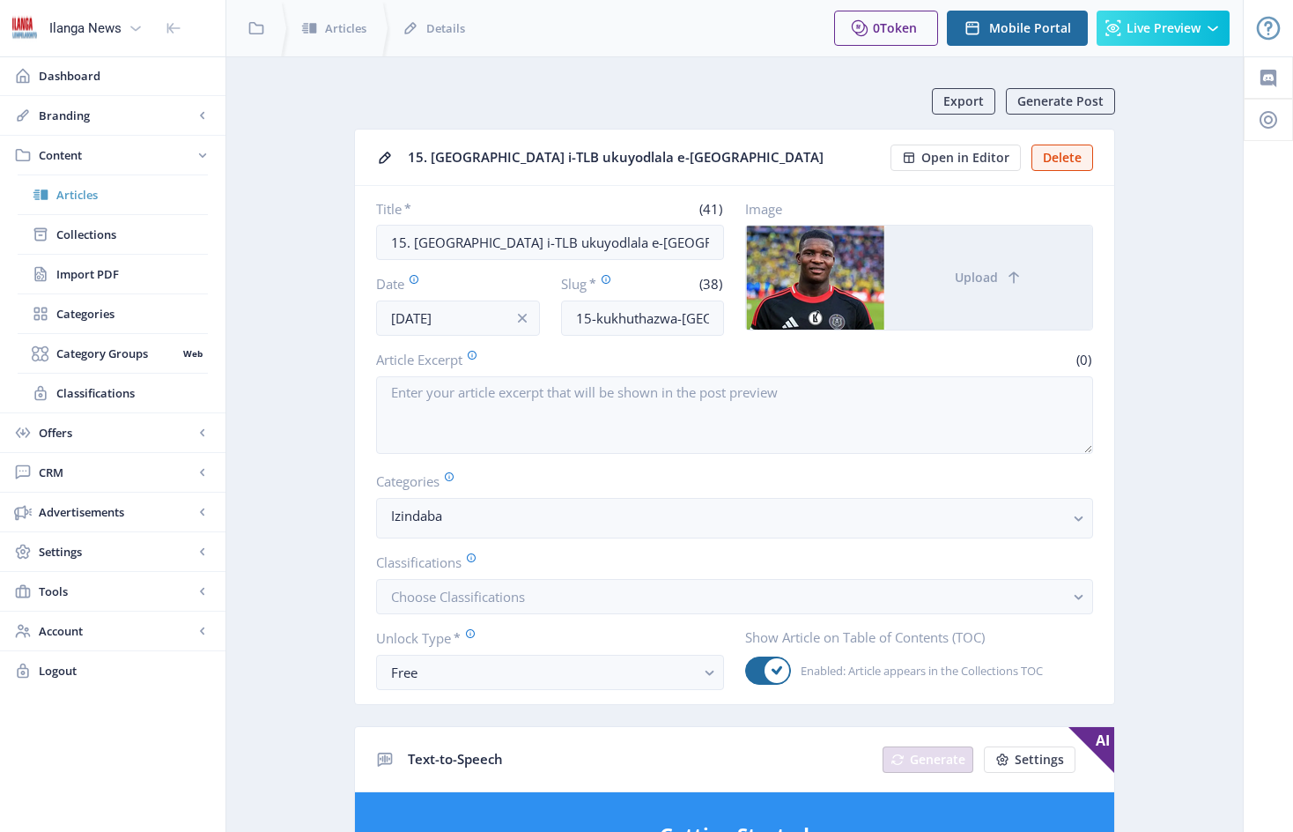
click at [71, 196] on span "Articles" at bounding box center [132, 195] width 152 height 18
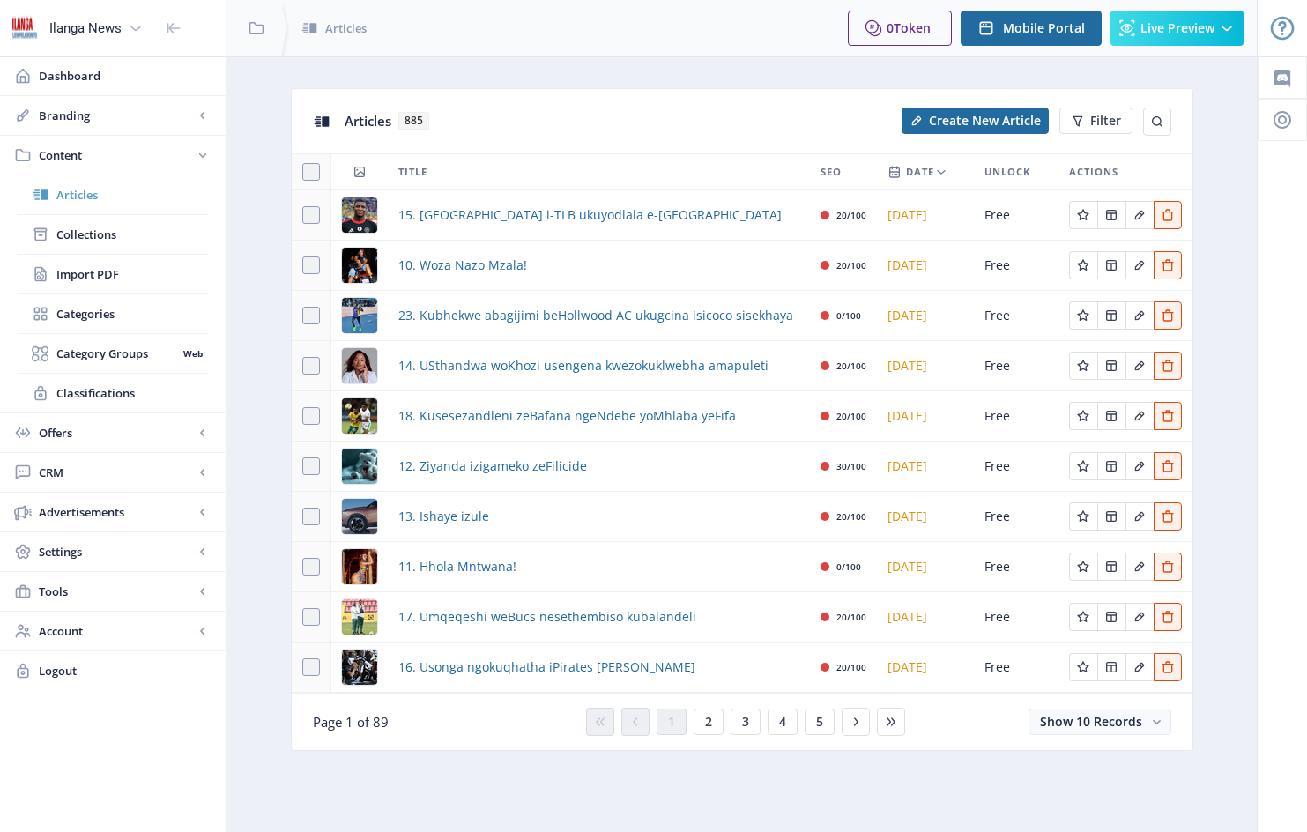
click at [92, 194] on span "Articles" at bounding box center [132, 195] width 152 height 18
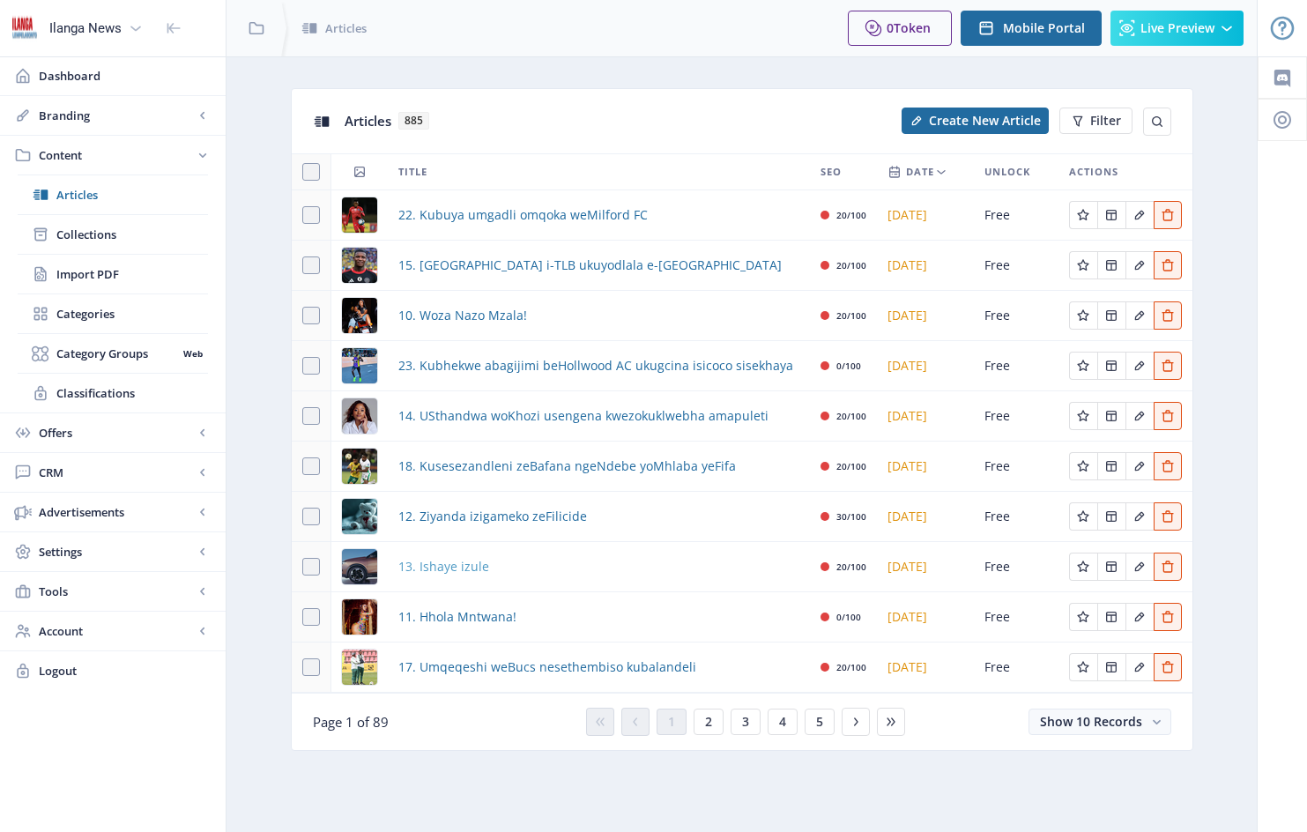
click at [466, 571] on span "13. Ishaye izule" at bounding box center [443, 566] width 91 height 21
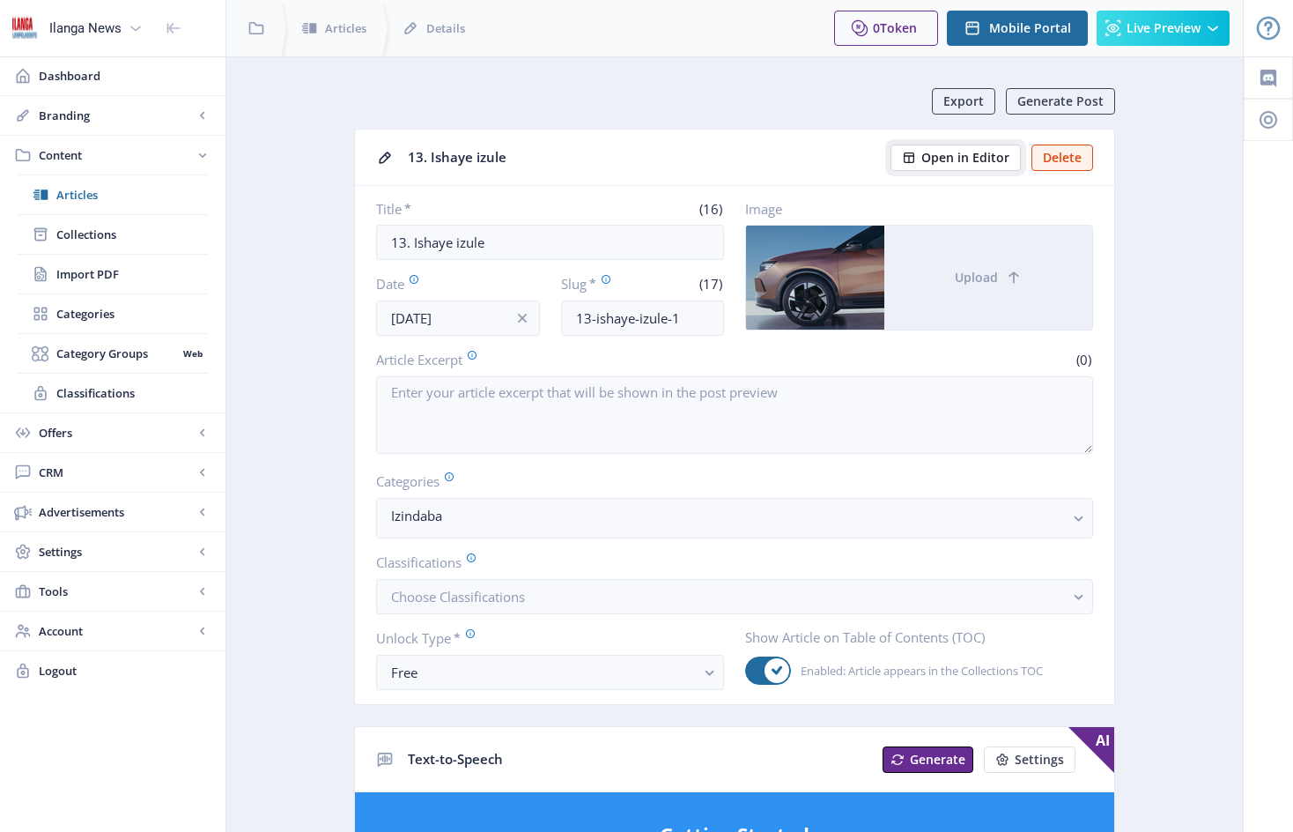
click at [957, 154] on span "Open in Editor" at bounding box center [966, 158] width 88 height 14
click at [983, 160] on span "Open in Editor" at bounding box center [966, 158] width 88 height 14
click at [73, 197] on span "Articles" at bounding box center [132, 195] width 152 height 18
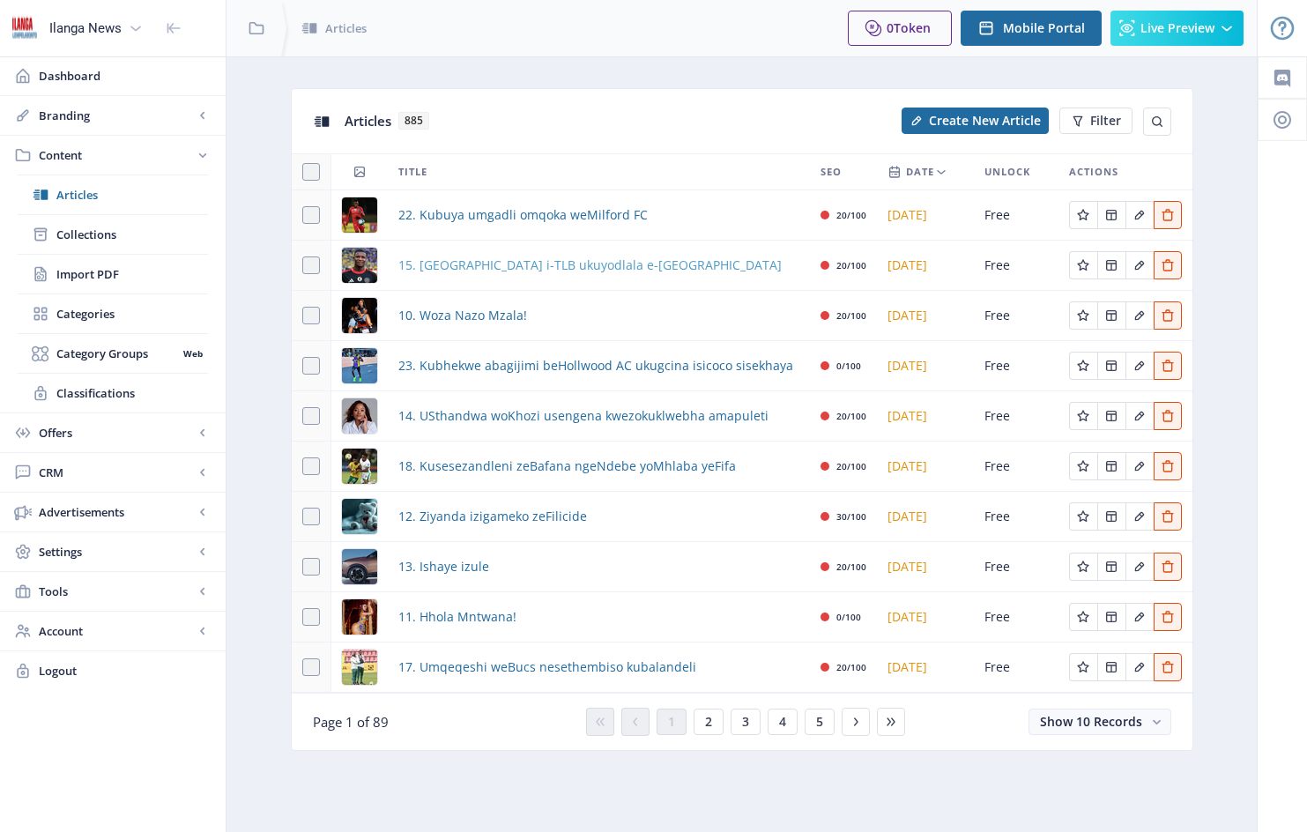
click at [461, 270] on span "15. [GEOGRAPHIC_DATA] i-TLB ukuyodlala e-[GEOGRAPHIC_DATA]" at bounding box center [589, 265] width 383 height 21
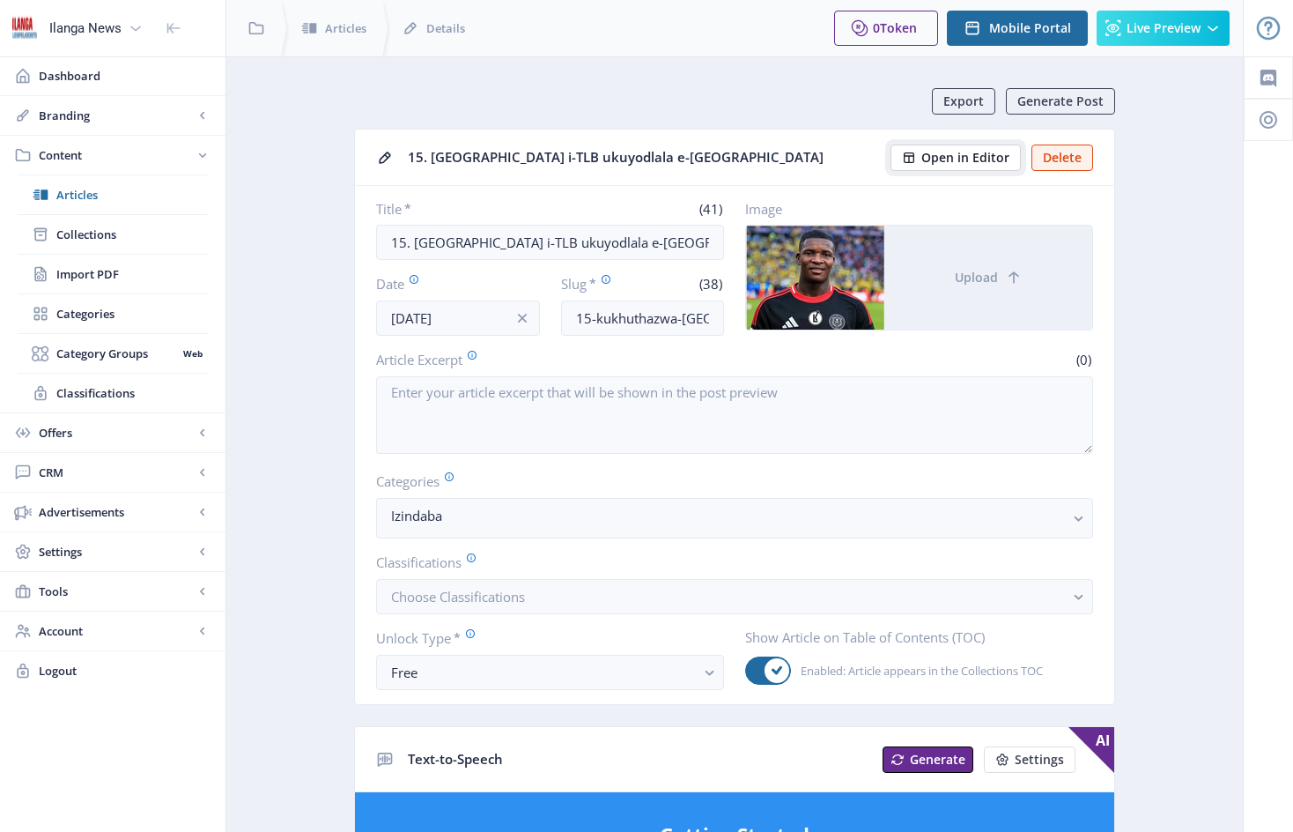
click at [958, 158] on span "Open in Editor" at bounding box center [966, 158] width 88 height 14
click at [82, 196] on span "Articles" at bounding box center [132, 195] width 152 height 18
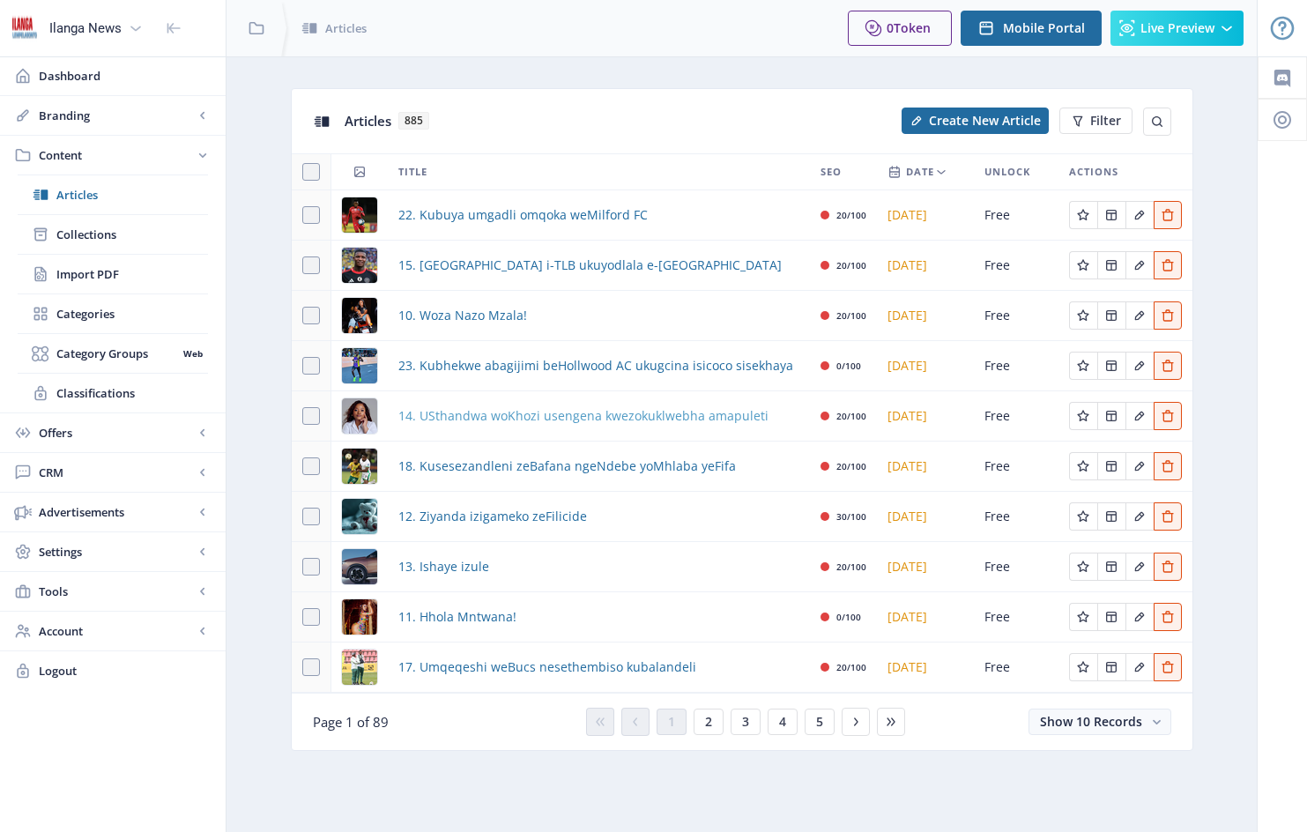
click at [475, 417] on span "14. USthandwa woKhozi usengena kwezokuklwebha amapuleti" at bounding box center [583, 415] width 370 height 21
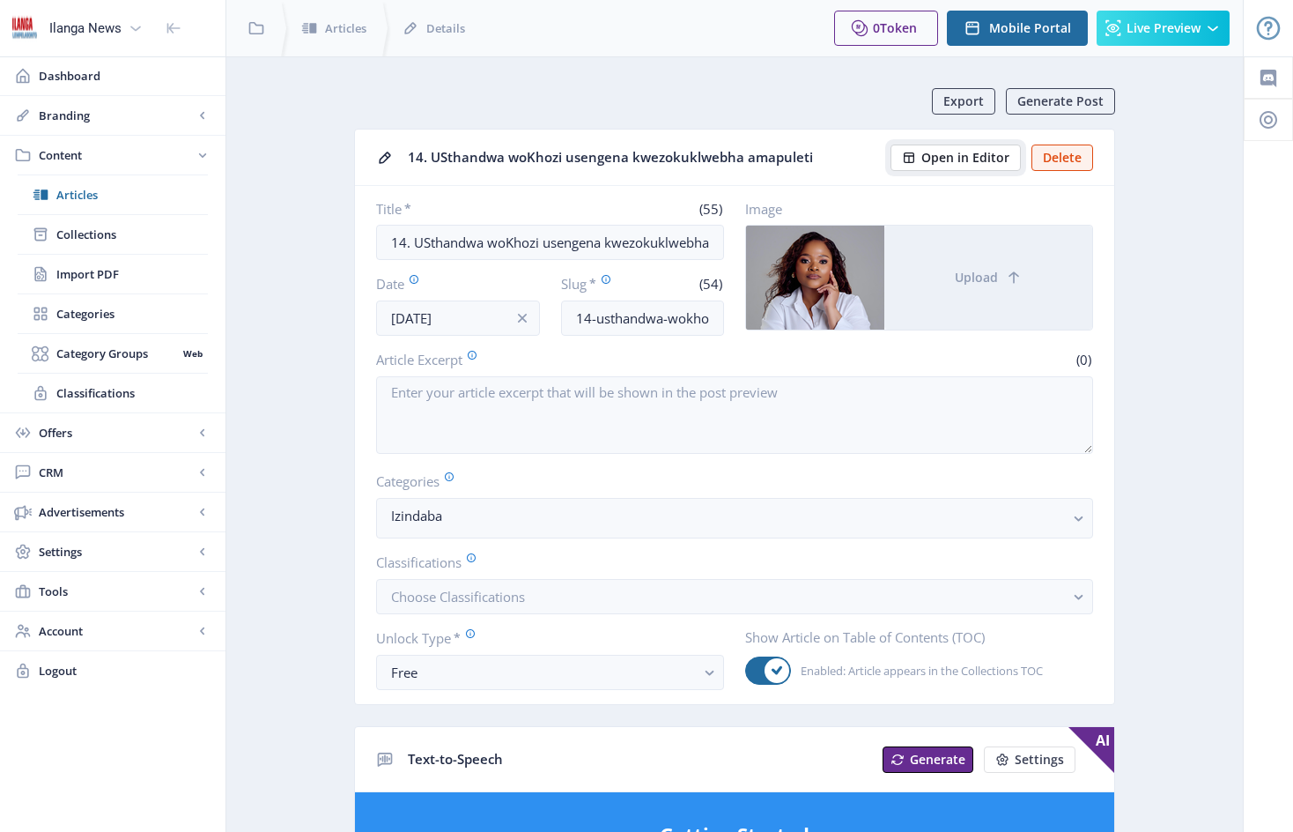
click at [974, 159] on span "Open in Editor" at bounding box center [966, 158] width 88 height 14
click at [85, 193] on span "Articles" at bounding box center [132, 195] width 152 height 18
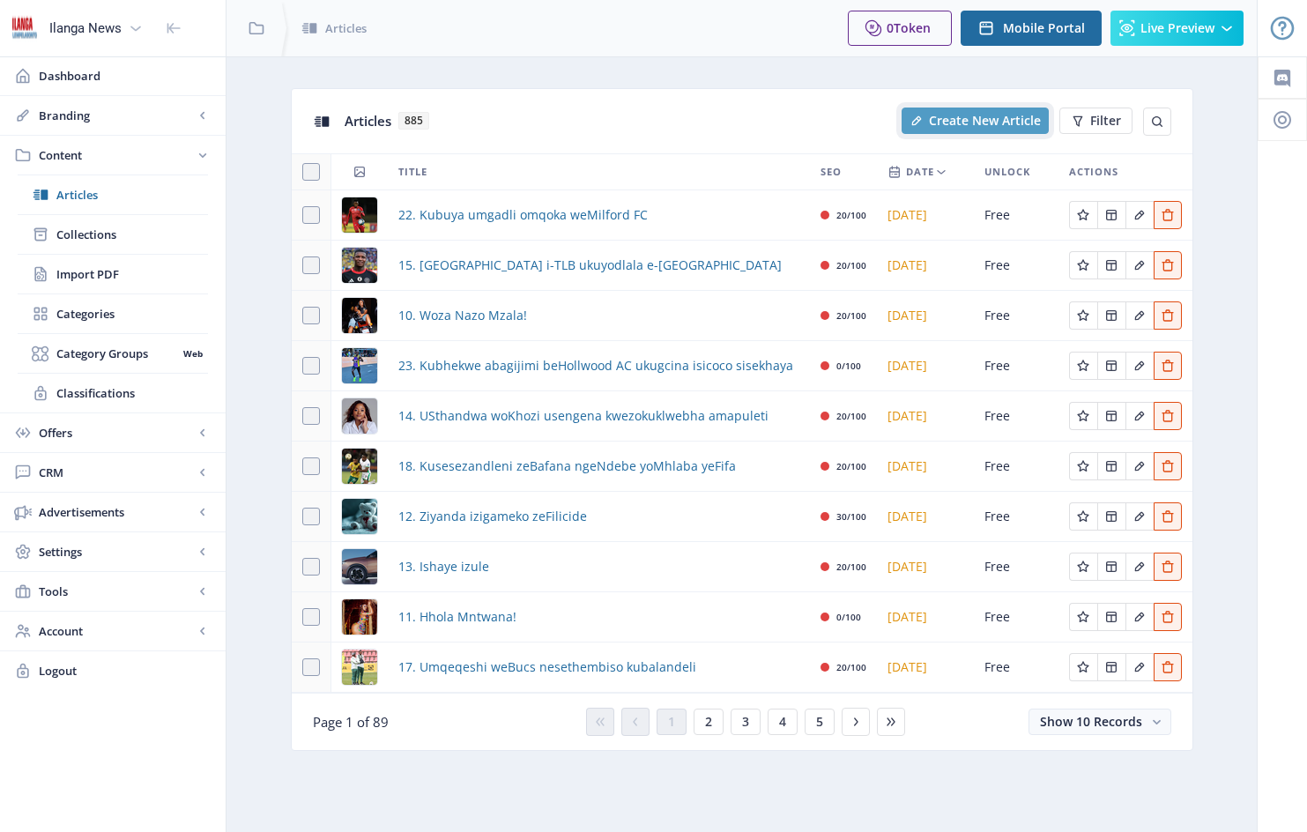
click at [998, 122] on span "Create New Article" at bounding box center [985, 121] width 112 height 14
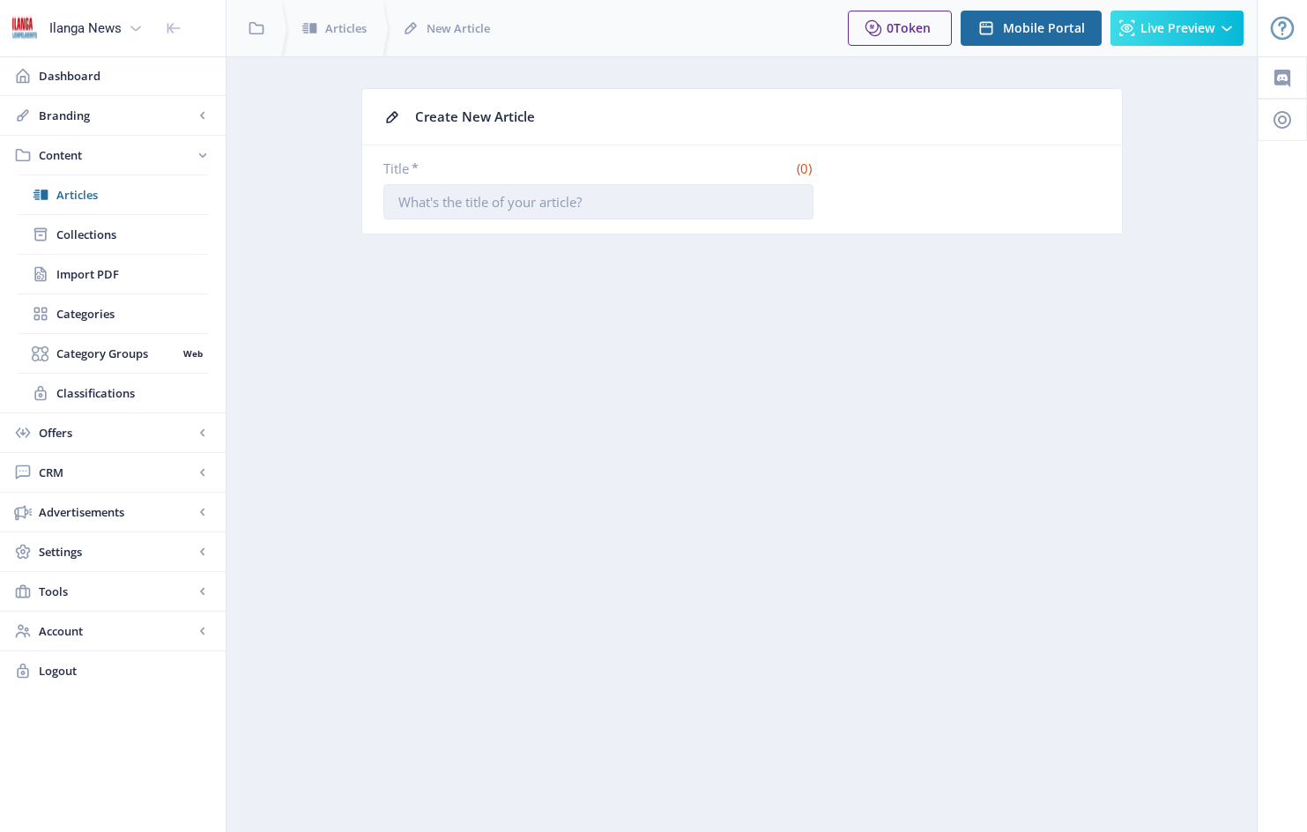
click at [400, 203] on input "Title *" at bounding box center [598, 201] width 430 height 35
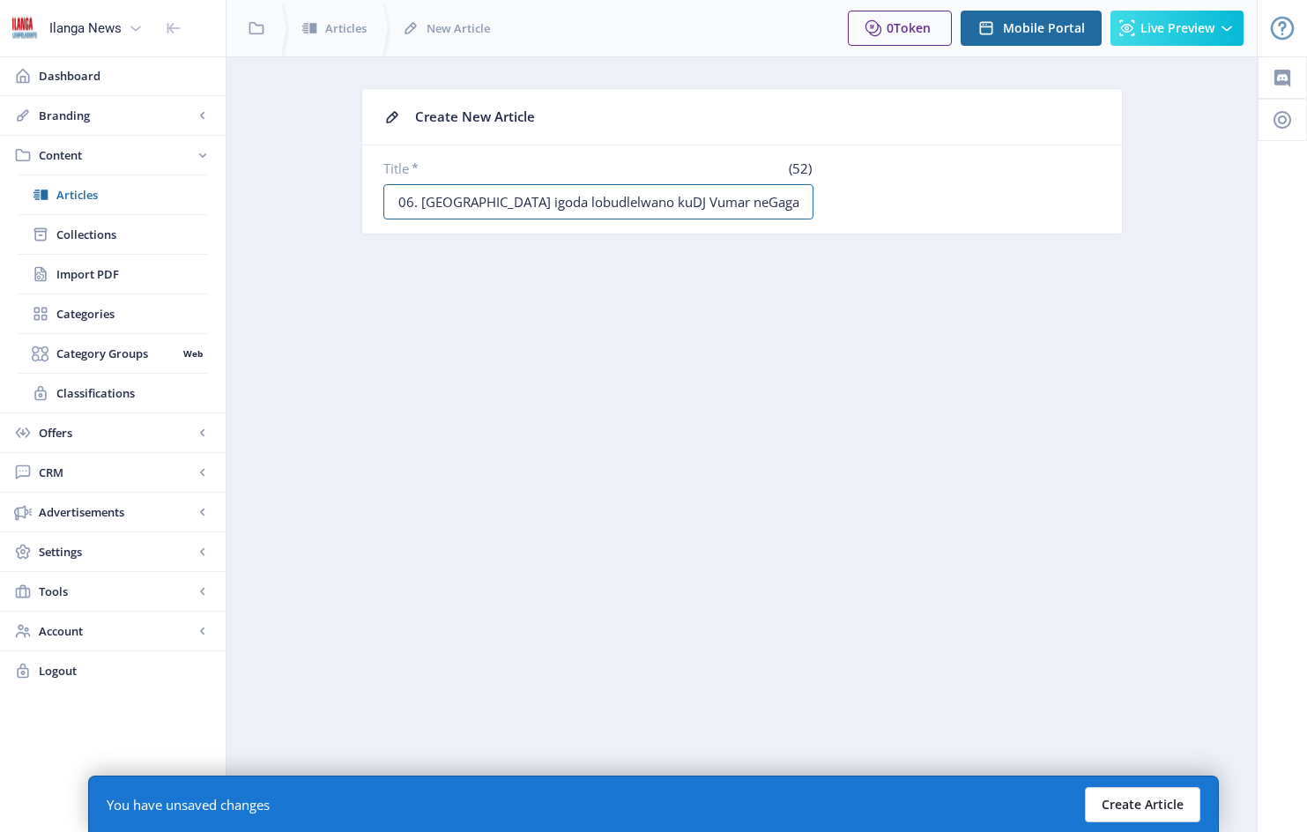
type input "06. [GEOGRAPHIC_DATA] igoda lobudlelwano kuDJ Vumar neGagasi"
click at [1132, 802] on button "Create Article" at bounding box center [1142, 804] width 115 height 35
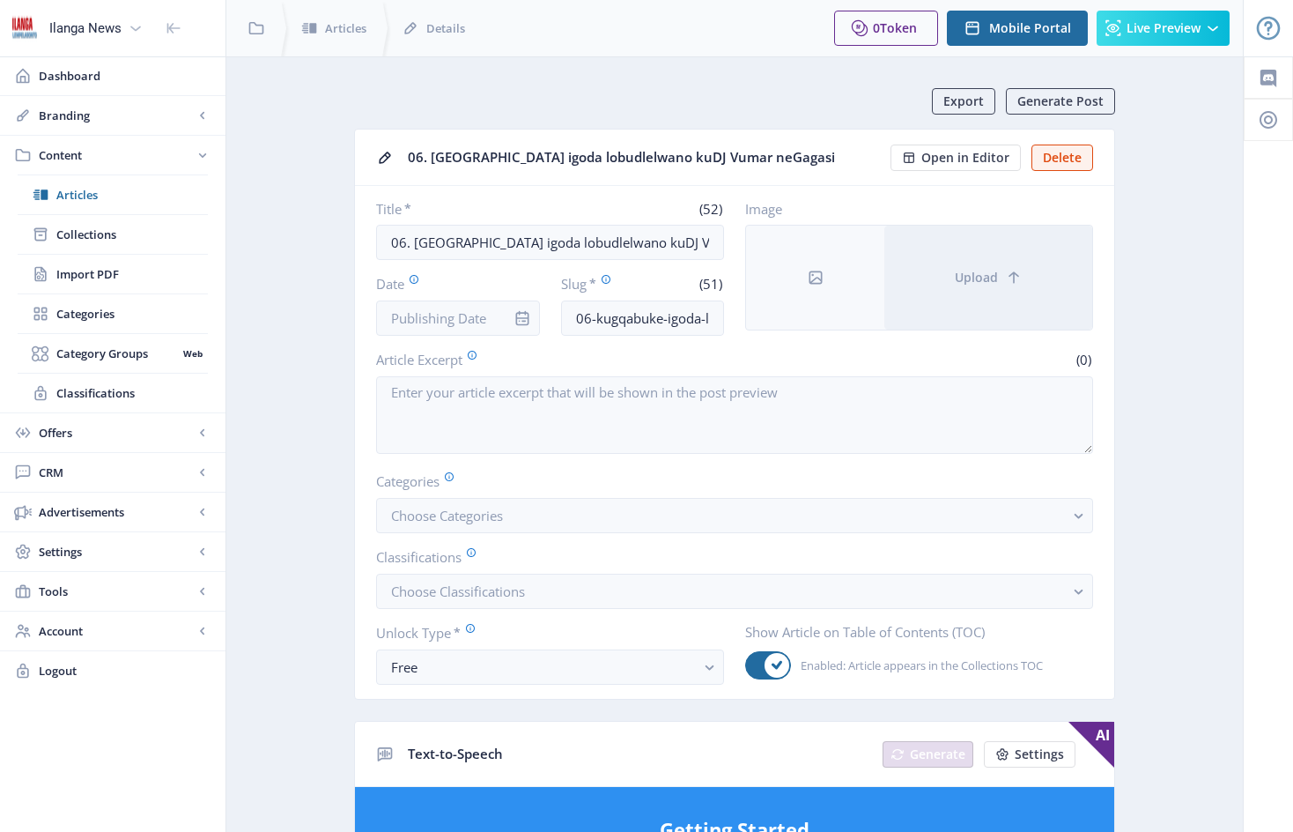
click at [506, 312] on div at bounding box center [522, 317] width 35 height 35
click at [518, 307] on div at bounding box center [522, 317] width 35 height 35
click at [490, 321] on input "Date" at bounding box center [458, 317] width 164 height 35
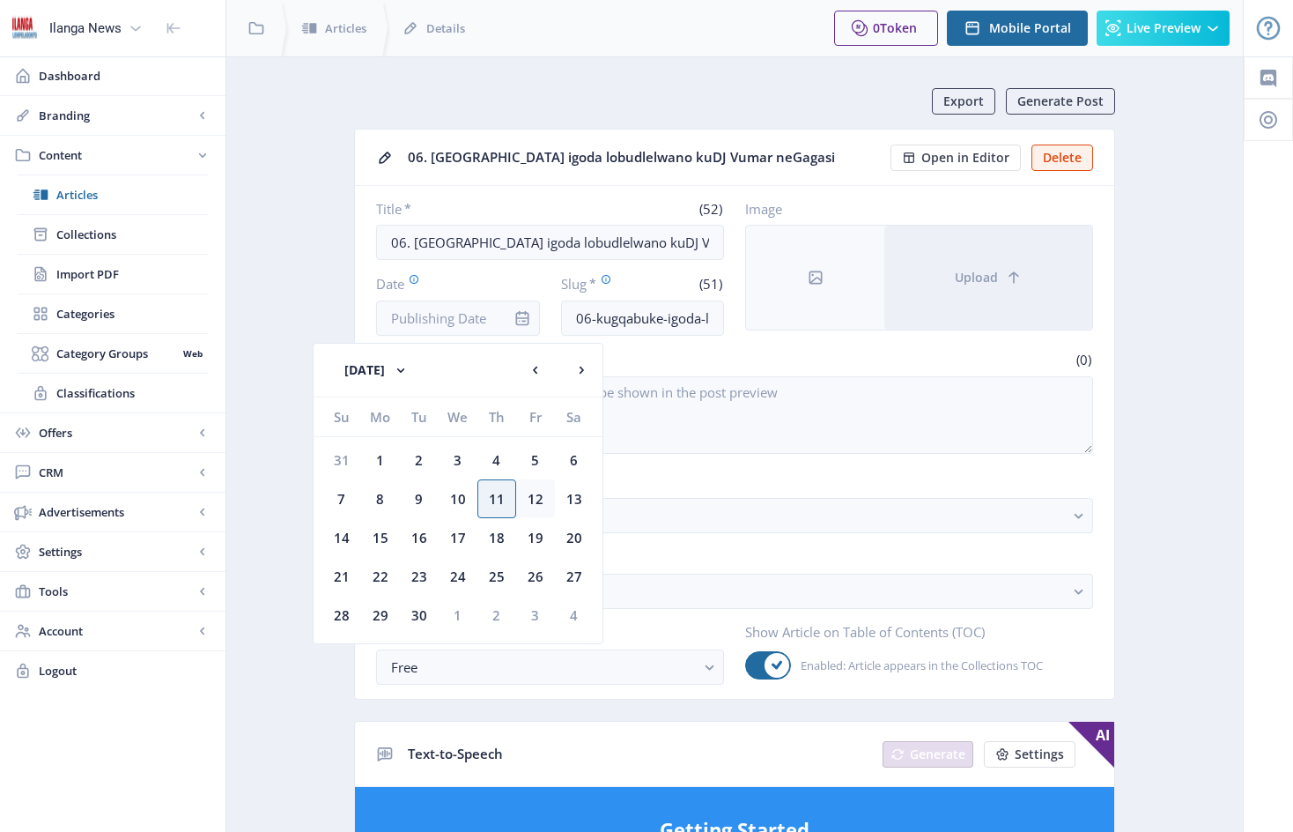
click at [535, 498] on div "12" at bounding box center [535, 498] width 39 height 39
type input "[DATE]"
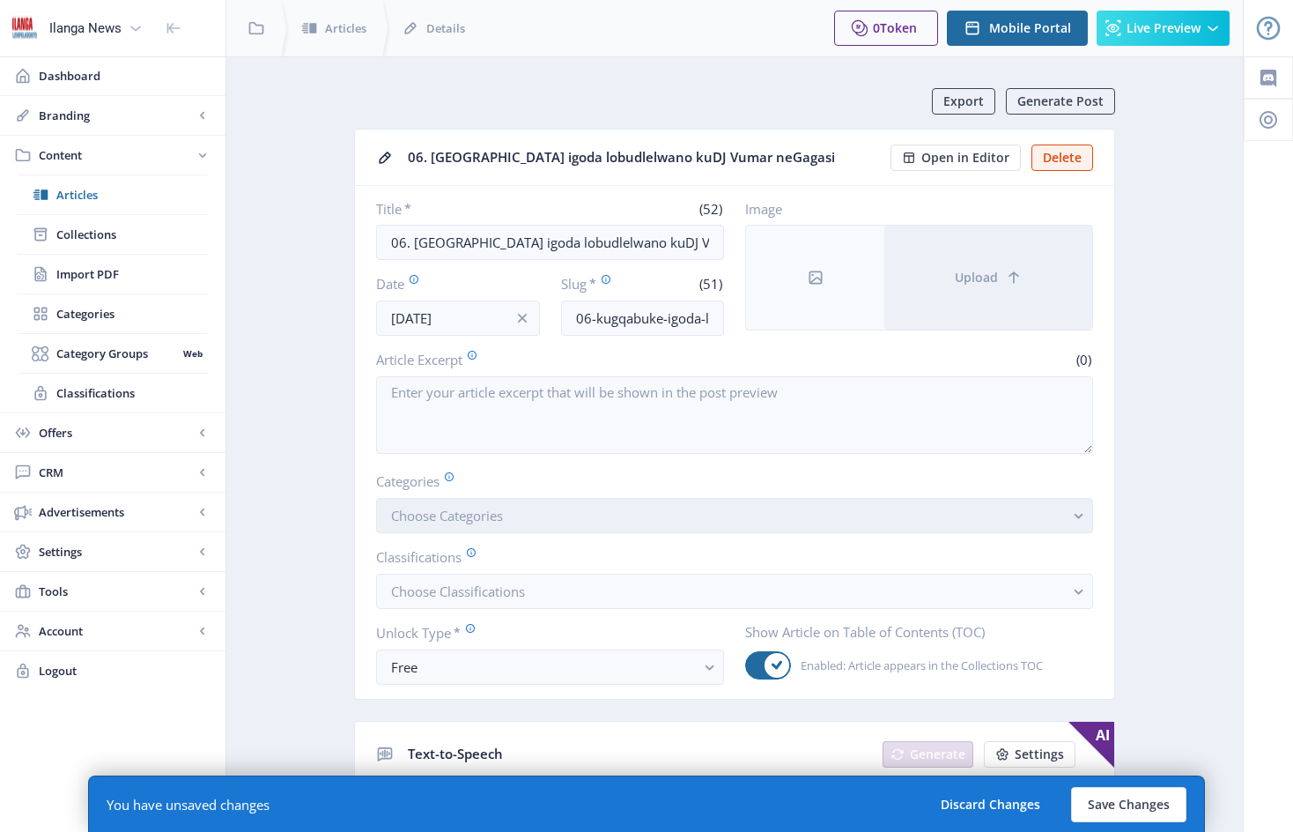
click at [547, 524] on button "Choose Categories" at bounding box center [734, 515] width 717 height 35
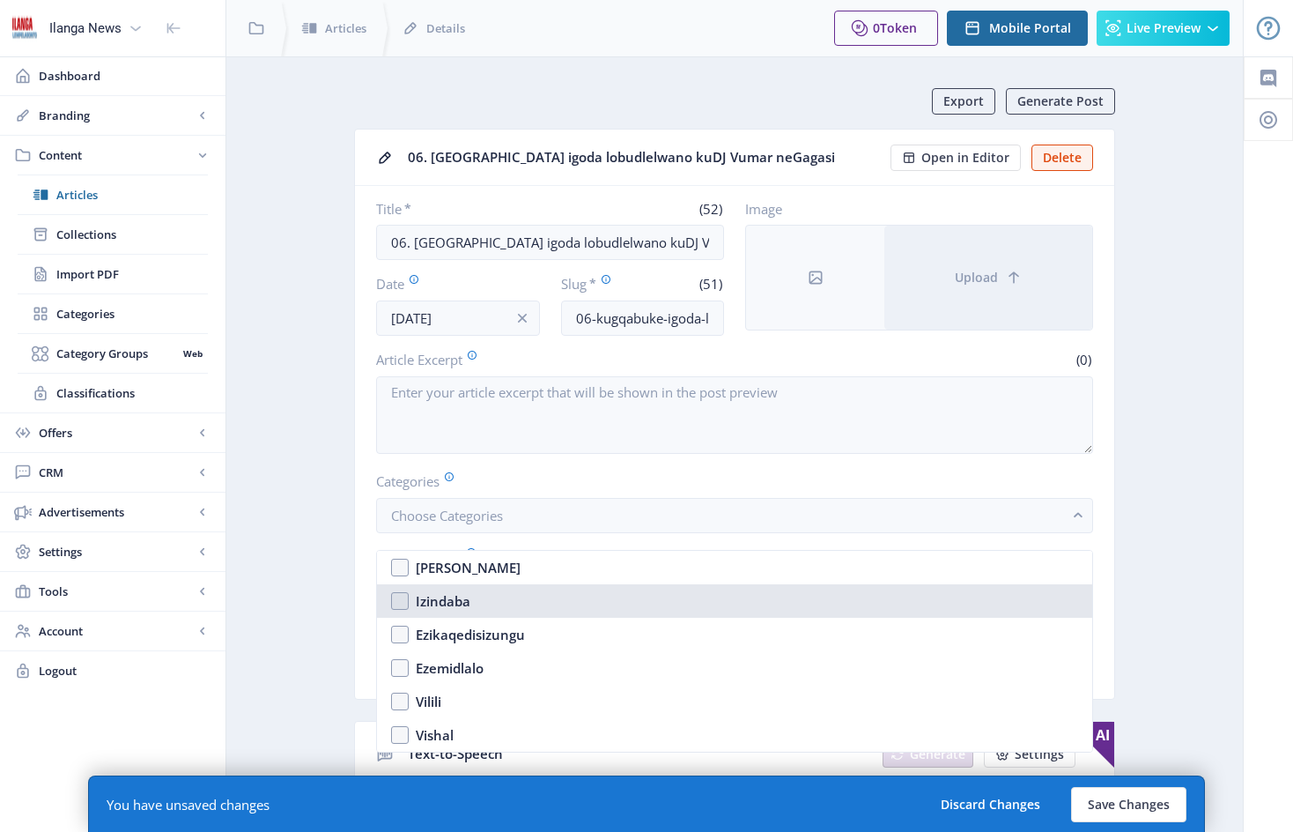
click at [402, 601] on nb-option "Izindaba" at bounding box center [734, 600] width 715 height 33
checkbox input "true"
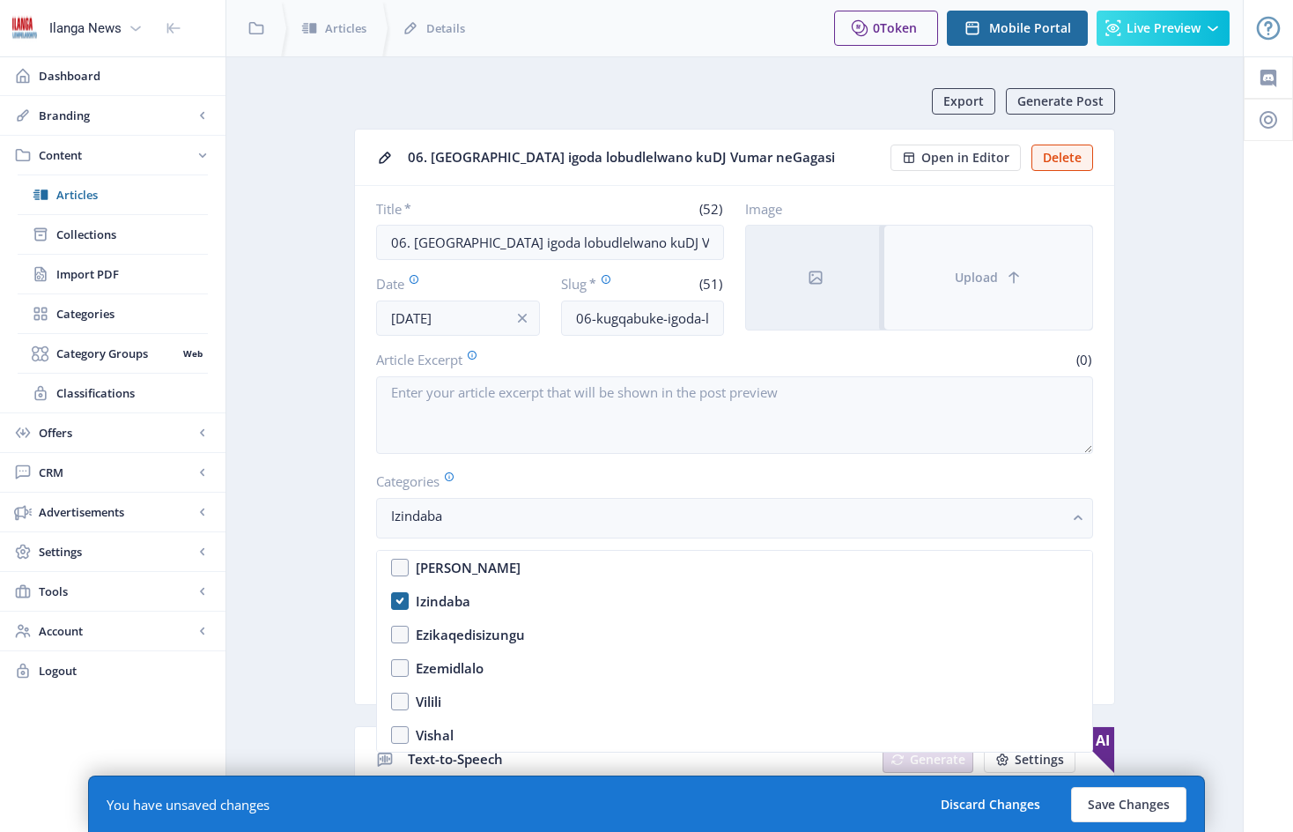
click at [950, 266] on button "Upload" at bounding box center [989, 278] width 208 height 104
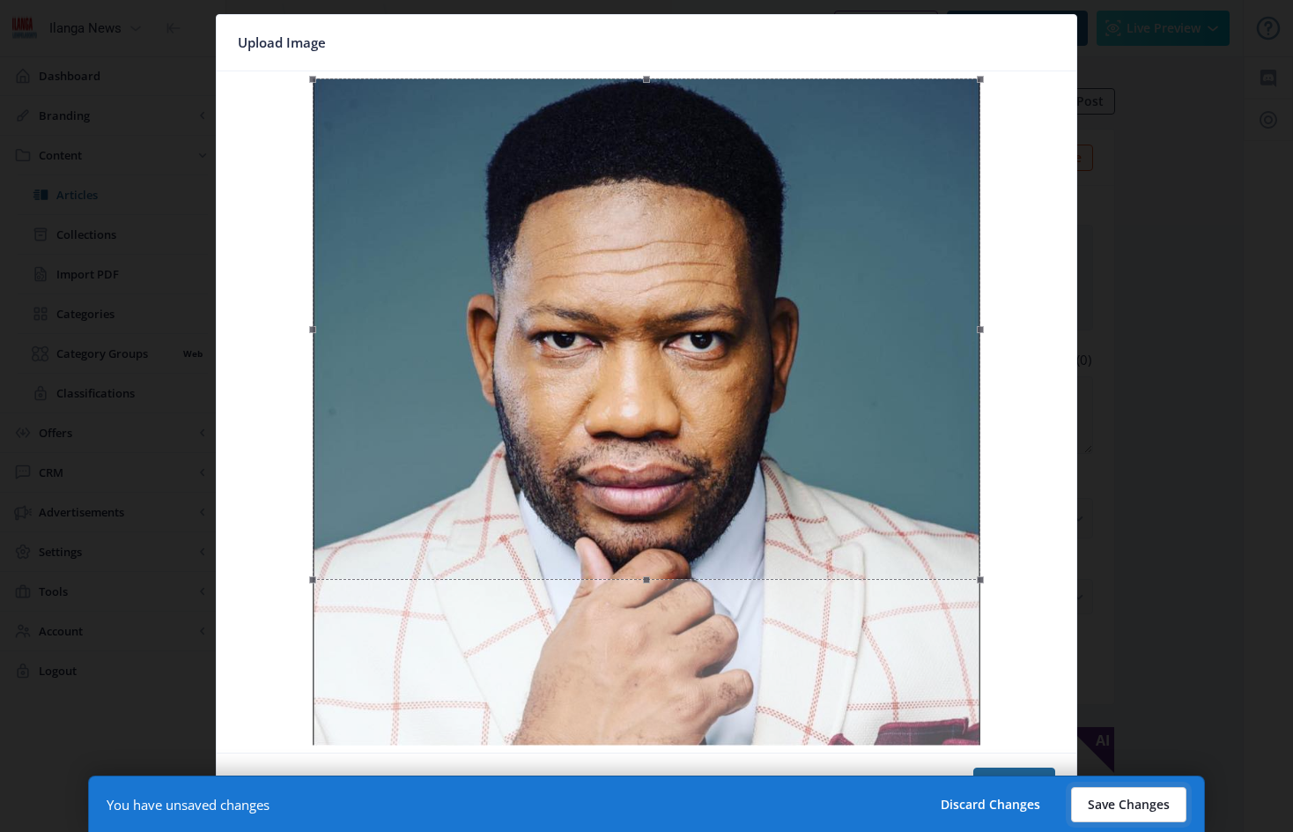
click at [1124, 806] on button "Save Changes" at bounding box center [1128, 804] width 115 height 35
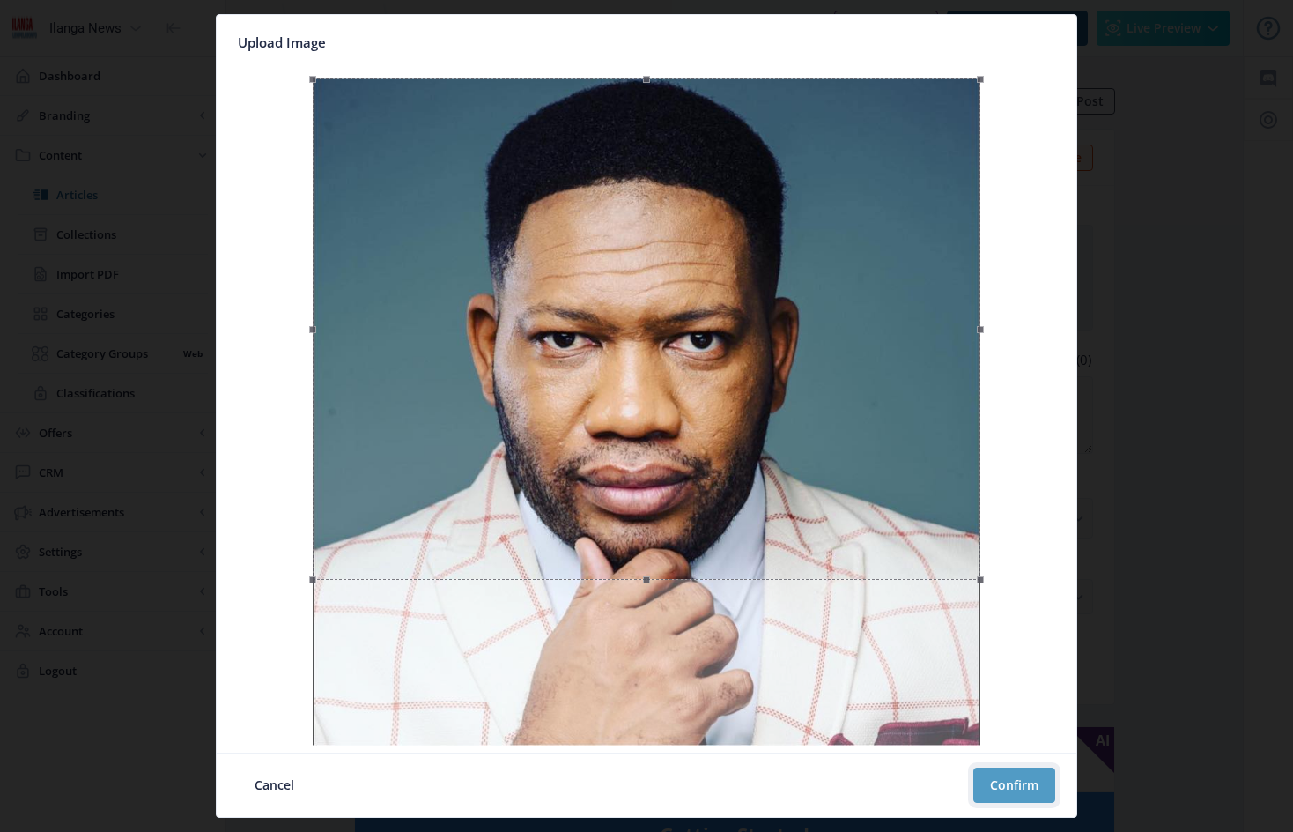
click at [1020, 783] on button "Confirm" at bounding box center [1015, 784] width 82 height 35
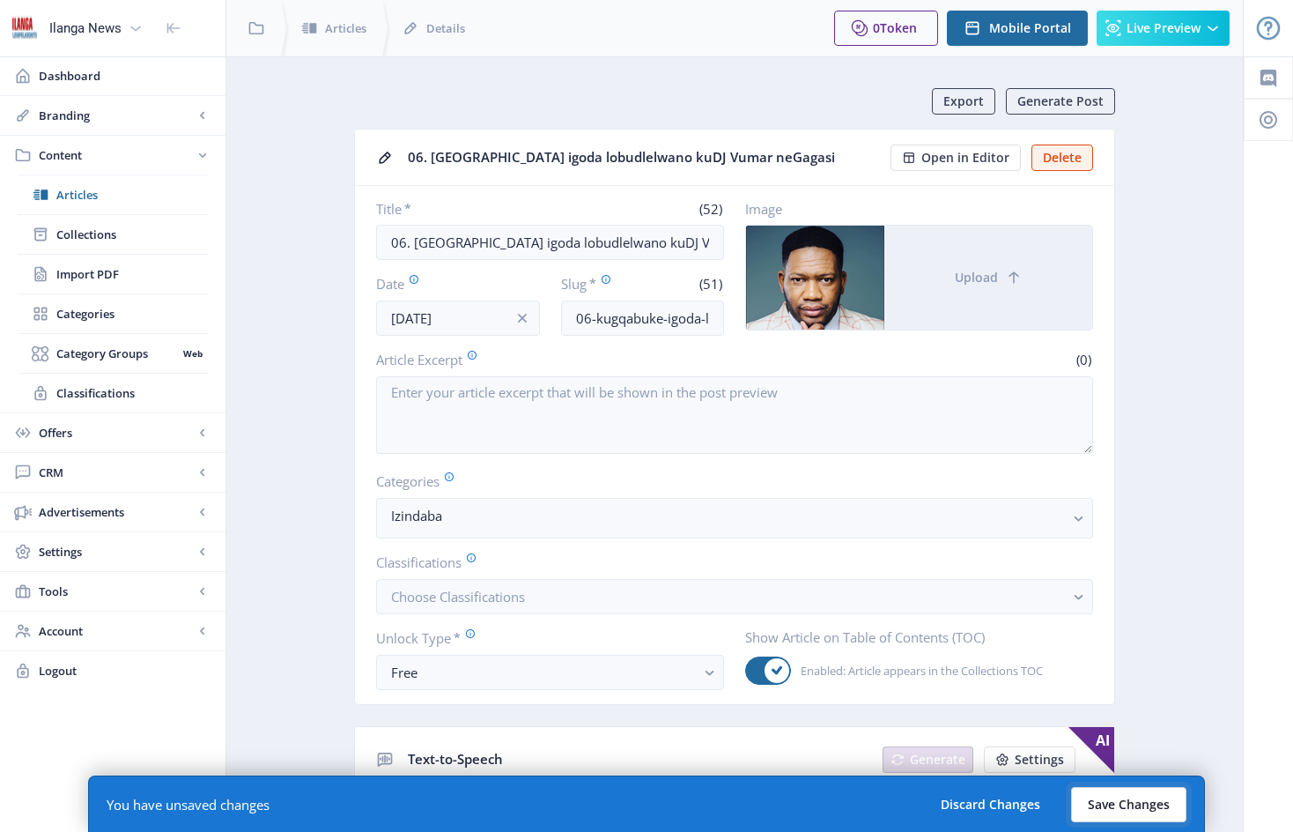
click at [1098, 796] on button "Save Changes" at bounding box center [1128, 804] width 115 height 35
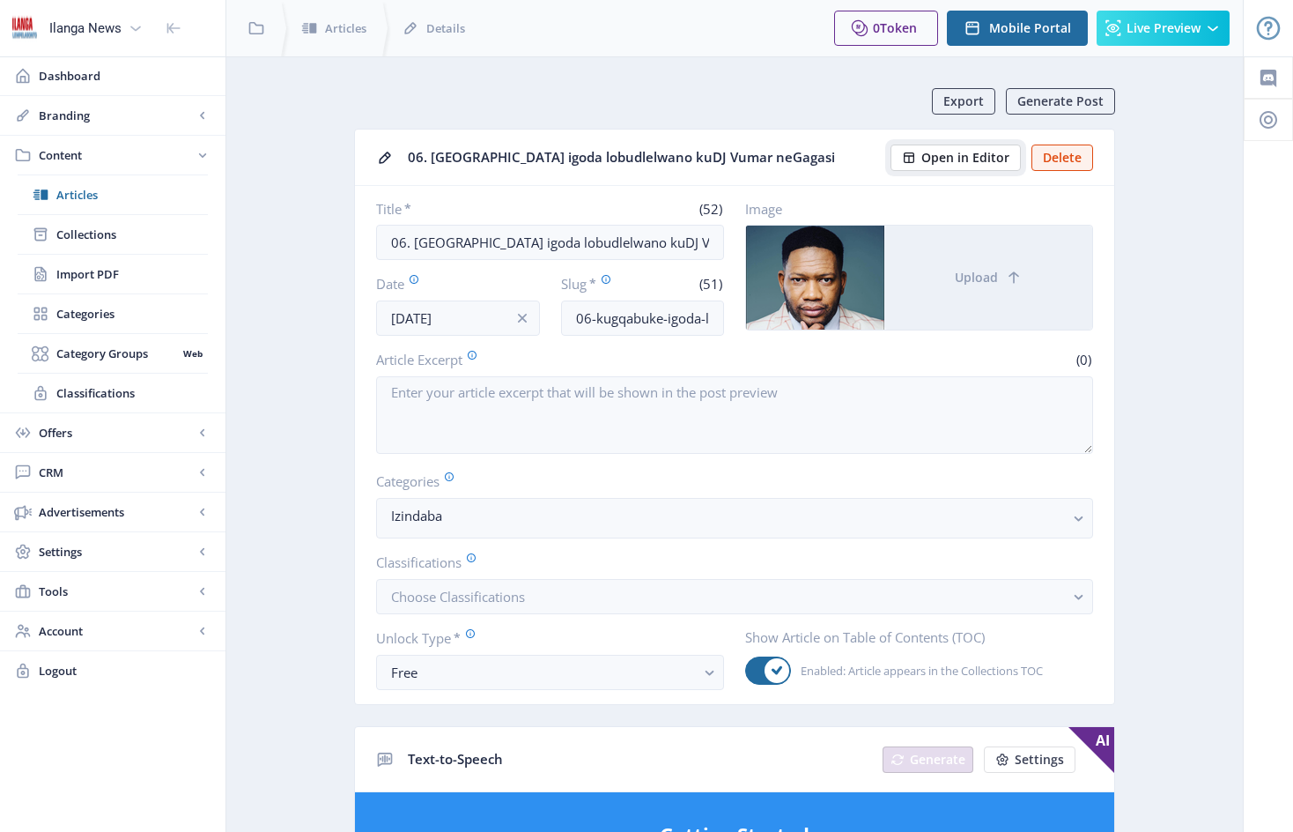
click at [940, 154] on span "Open in Editor" at bounding box center [966, 158] width 88 height 14
